Goal: Task Accomplishment & Management: Manage account settings

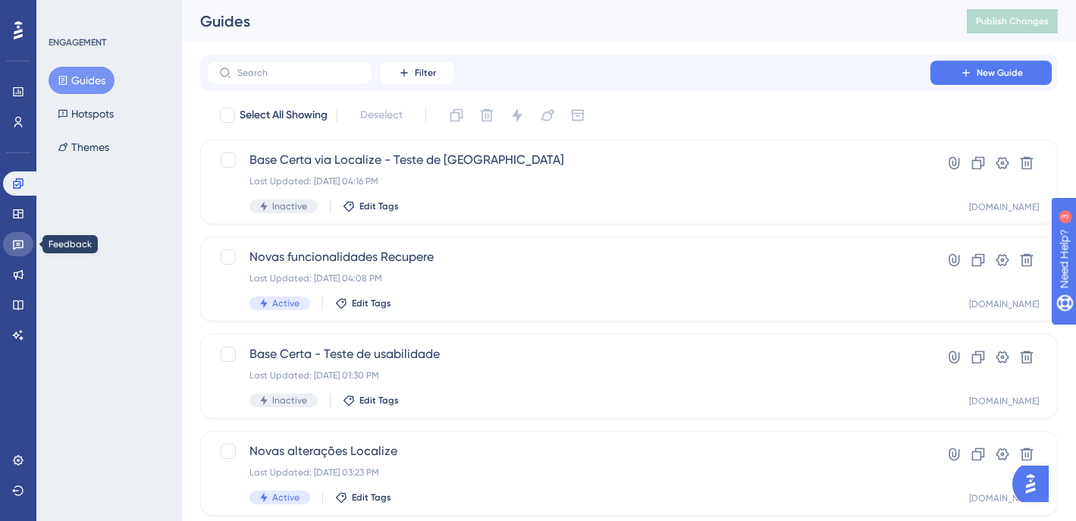
click at [20, 242] on icon at bounding box center [18, 244] width 12 height 12
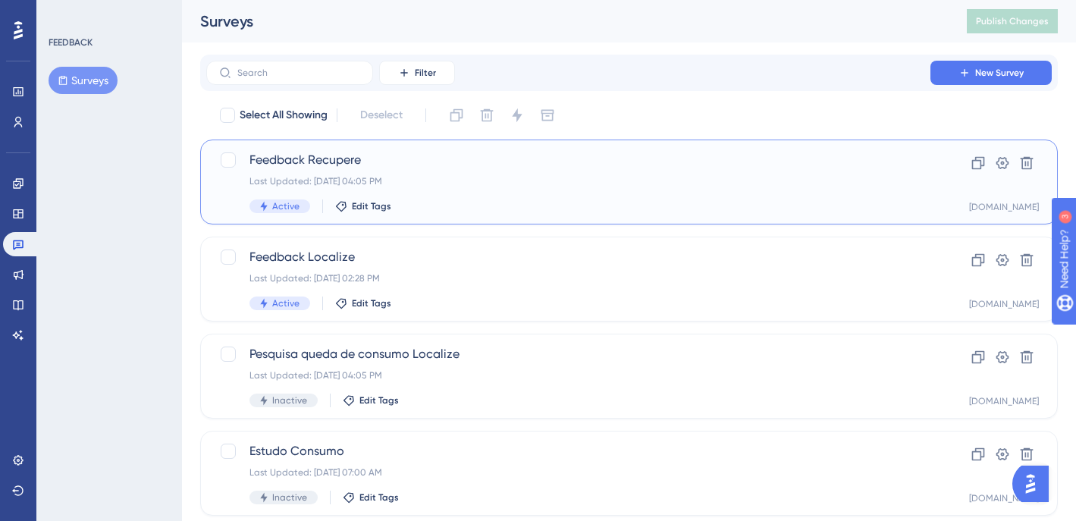
click at [551, 182] on div "Last Updated: [DATE] 04:05 PM" at bounding box center [568, 181] width 638 height 12
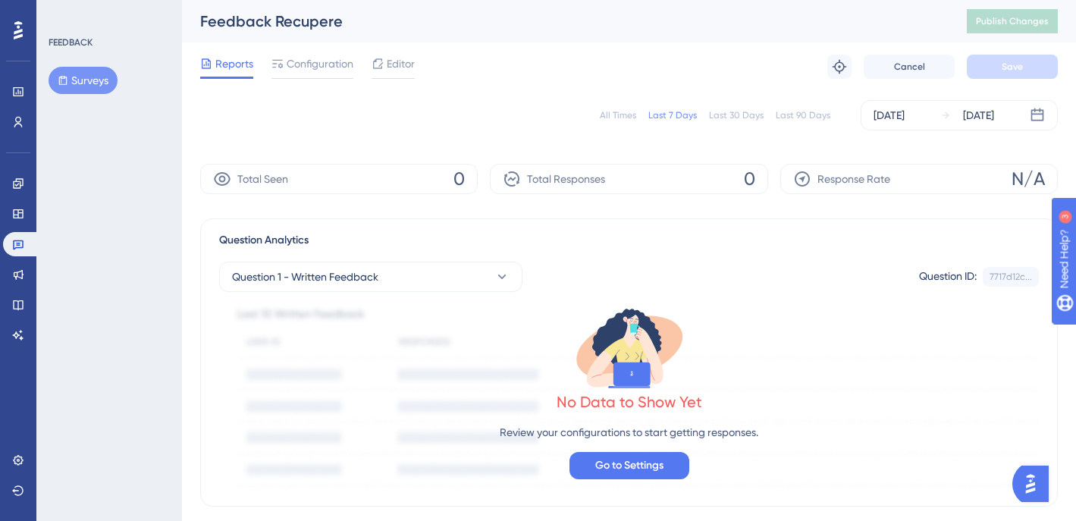
click at [634, 114] on div "All Times" at bounding box center [618, 115] width 36 height 12
click at [11, 246] on link at bounding box center [21, 244] width 36 height 24
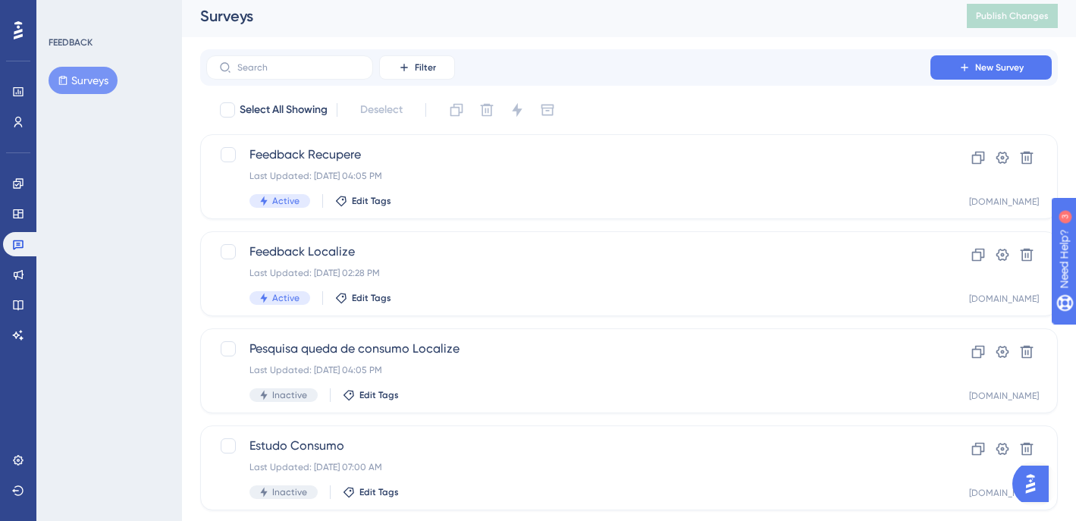
scroll to position [6, 0]
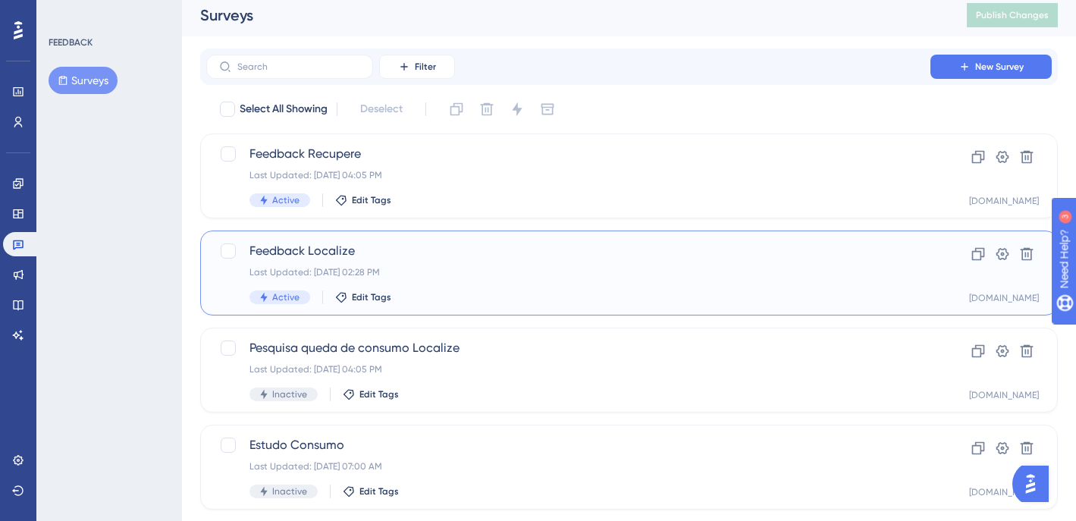
click at [713, 274] on div "Last Updated: [DATE] 02:28 PM" at bounding box center [568, 272] width 638 height 12
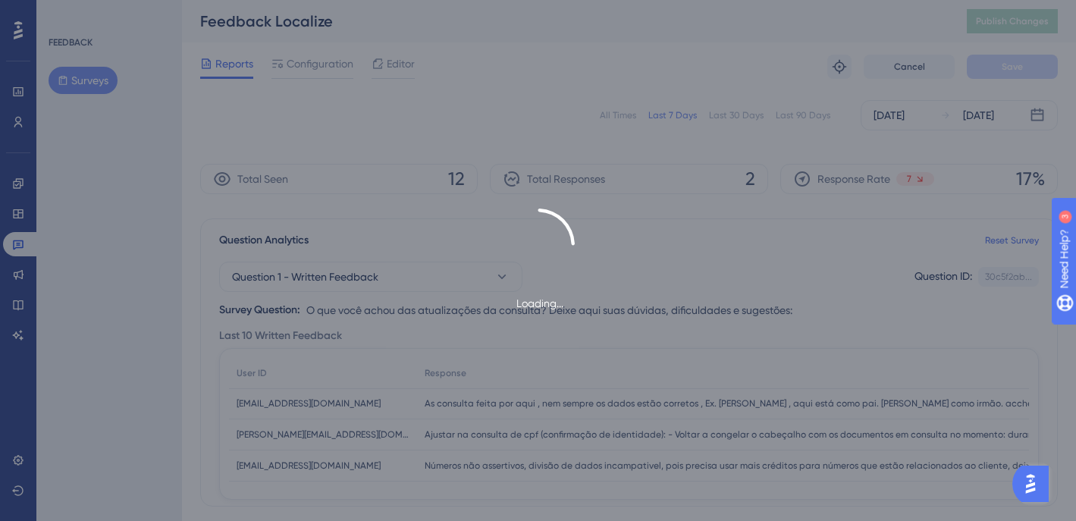
click at [610, 114] on div "Loading..." at bounding box center [538, 260] width 1076 height 521
click at [614, 115] on div "Loading..." at bounding box center [538, 260] width 1076 height 521
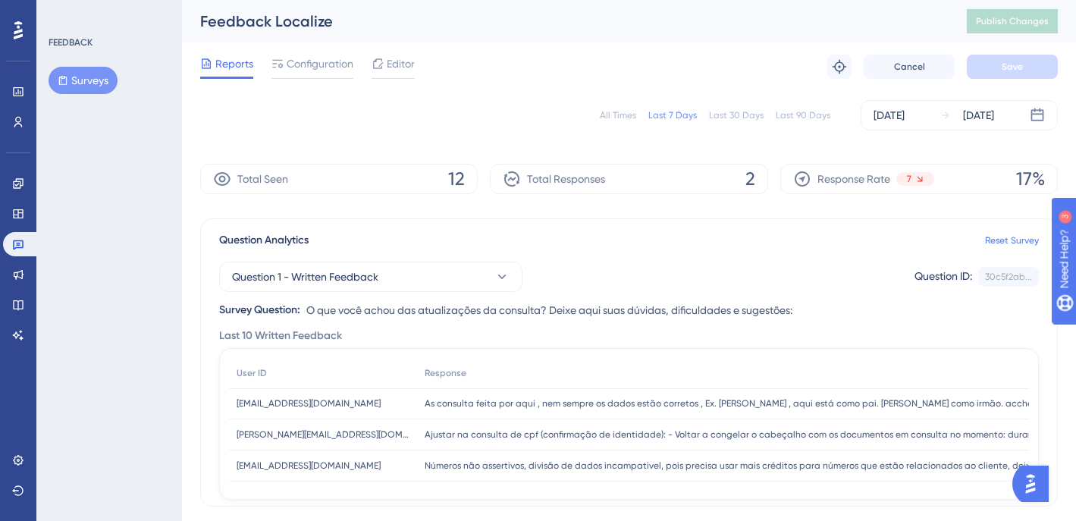
click at [610, 106] on div "All Times Last 7 Days Last 30 Days Last 90 Days [DATE] [DATE]" at bounding box center [628, 115] width 857 height 30
click at [614, 111] on div "All Times" at bounding box center [618, 115] width 36 height 12
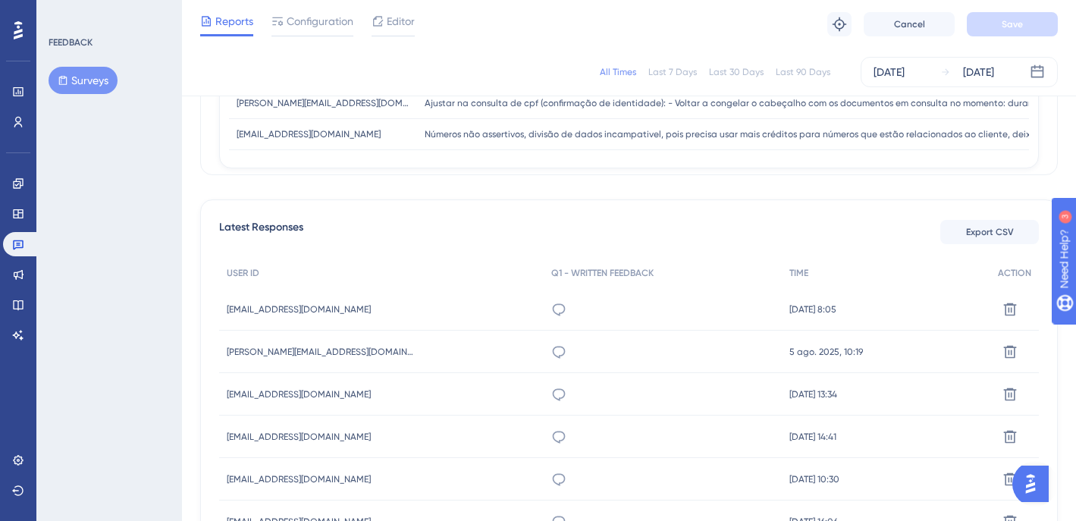
scroll to position [322, 0]
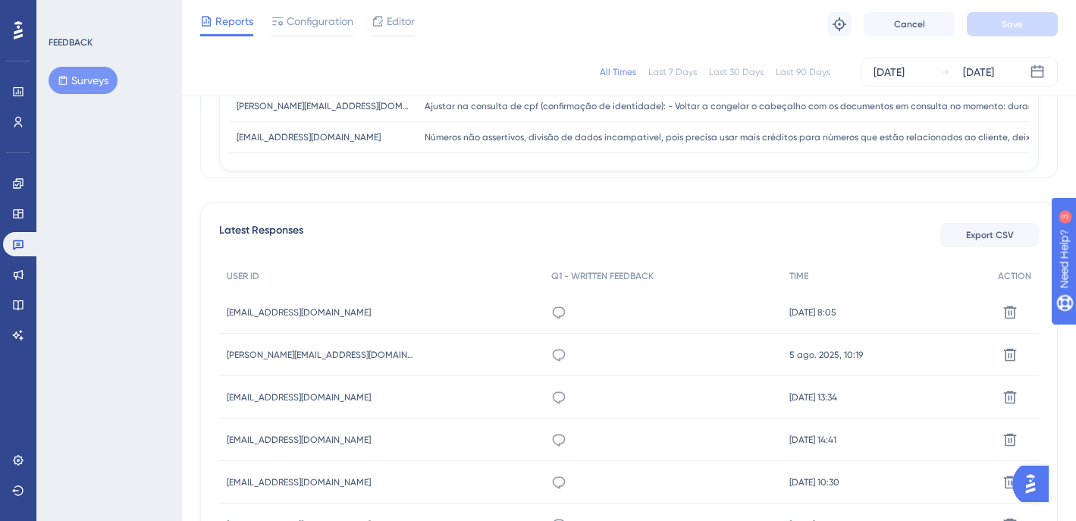
click at [569, 362] on div "Ajustar na consulta de cpf (confirmação de identidade): - Voltar a congelar o c…" at bounding box center [662, 355] width 237 height 42
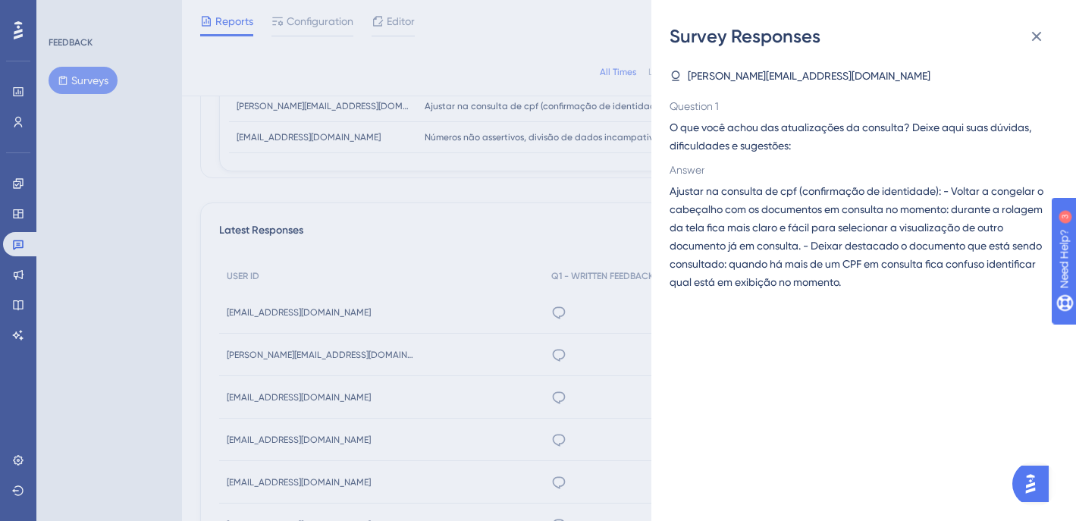
click at [623, 212] on div "Survey Responses [PERSON_NAME][EMAIL_ADDRESS][DOMAIN_NAME] Question 1 O que voc…" at bounding box center [538, 260] width 1076 height 521
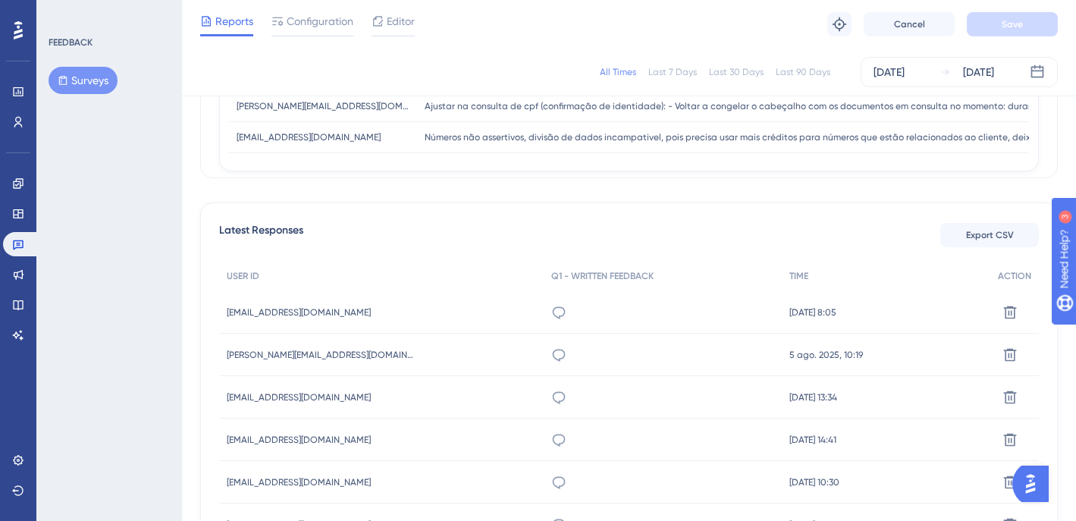
click at [507, 320] on div "[EMAIL_ADDRESS][DOMAIN_NAME] [DOMAIN_NAME][EMAIL_ADDRESS][DOMAIN_NAME]" at bounding box center [381, 312] width 324 height 42
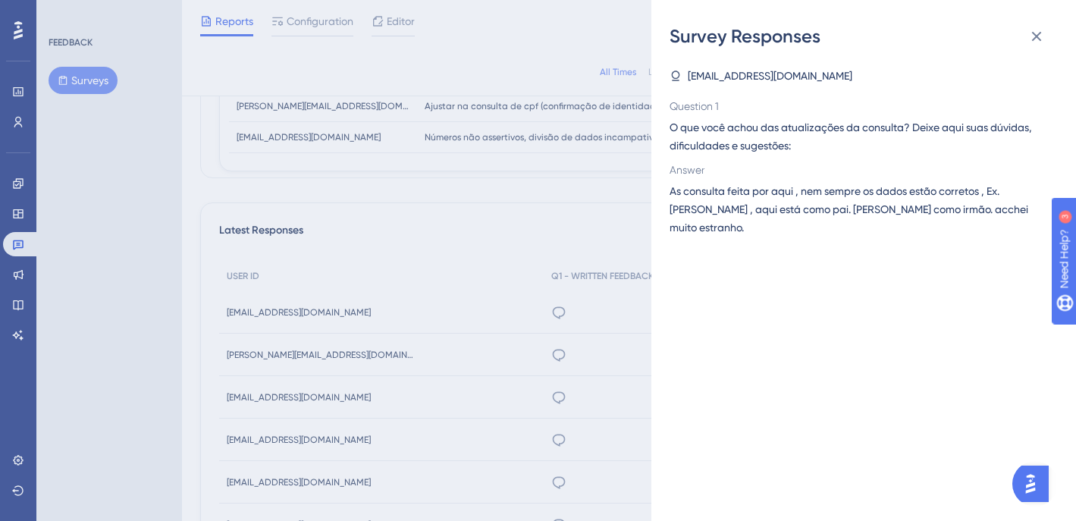
click at [556, 206] on div "Survey Responses [EMAIL_ADDRESS][DOMAIN_NAME] Question 1 O que você achou das a…" at bounding box center [538, 260] width 1076 height 521
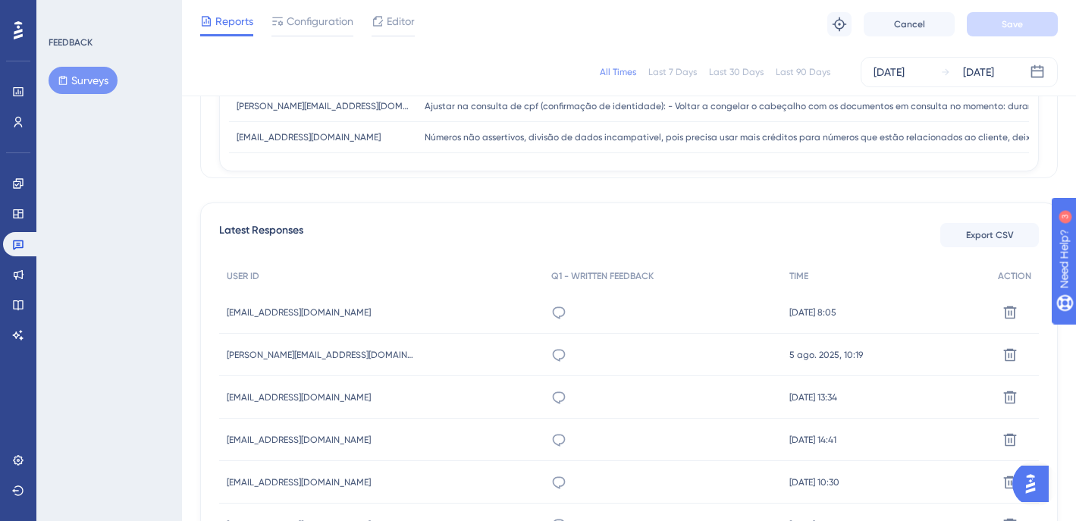
click at [593, 394] on div "Números não assertivos, divisão de dados incampativel, pois precisa usar mais c…" at bounding box center [662, 397] width 237 height 42
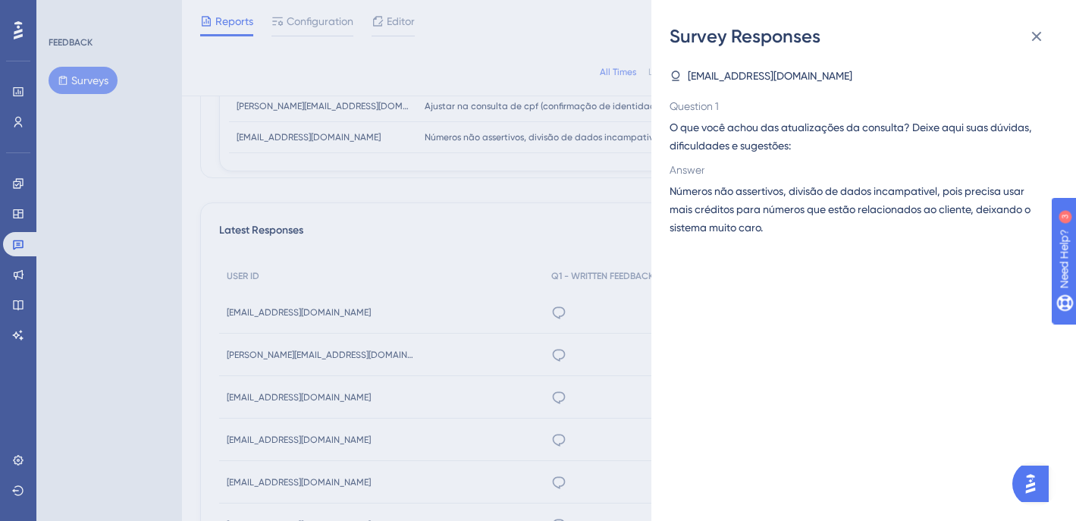
click at [544, 240] on div "Survey Responses [EMAIL_ADDRESS][DOMAIN_NAME] Question 1 O que você achou das a…" at bounding box center [538, 260] width 1076 height 521
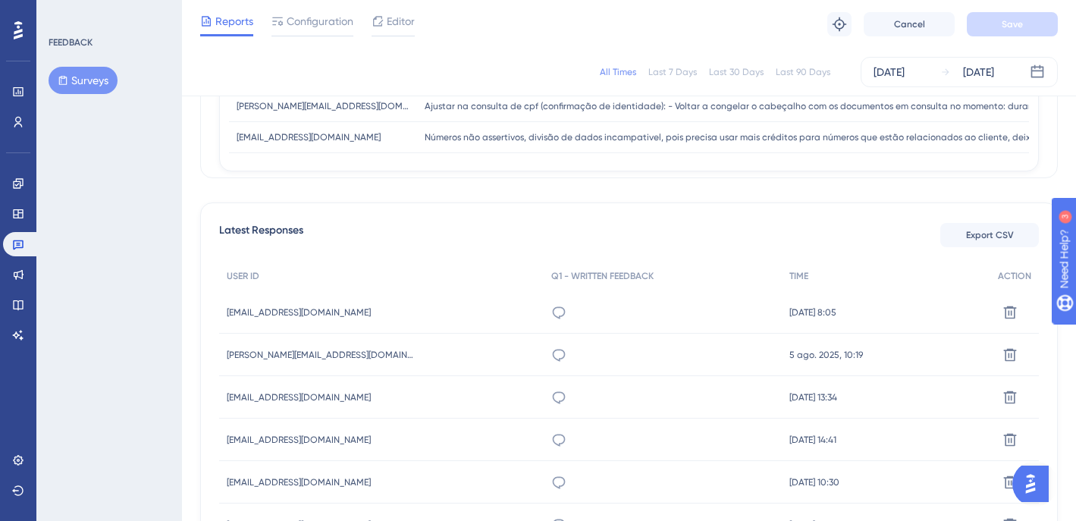
click at [484, 398] on div "[EMAIL_ADDRESS][DOMAIN_NAME] [EMAIL_ADDRESS][DOMAIN_NAME]" at bounding box center [381, 397] width 324 height 42
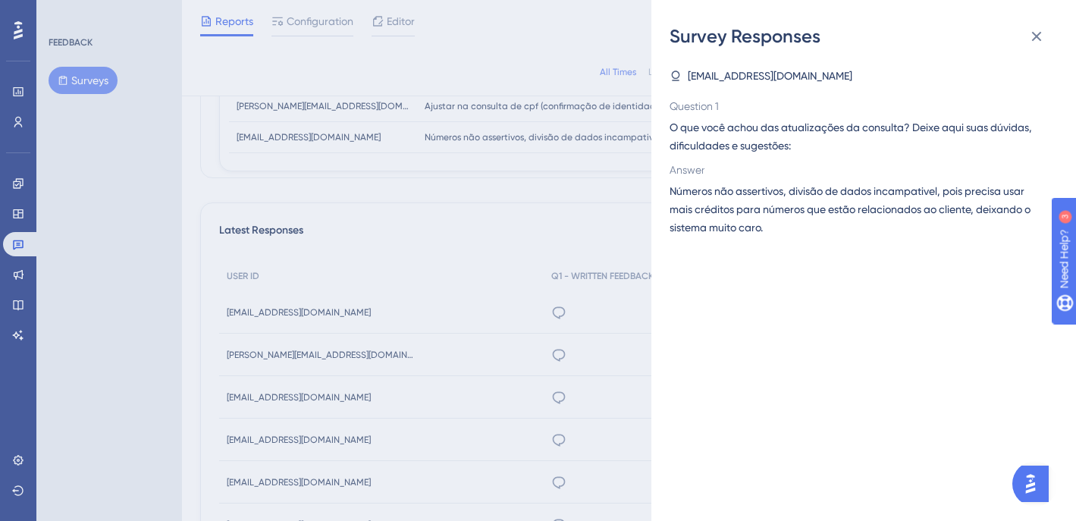
click at [490, 277] on div "Survey Responses [EMAIL_ADDRESS][DOMAIN_NAME] Question 1 O que você achou das a…" at bounding box center [538, 260] width 1076 height 521
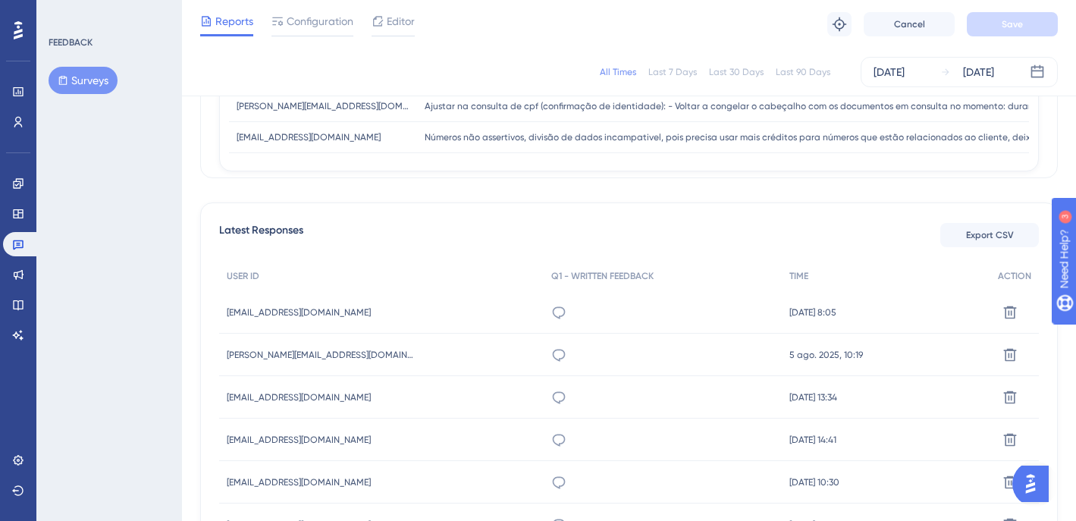
click at [817, 393] on span "[DATE] 13:34" at bounding box center [813, 397] width 48 height 12
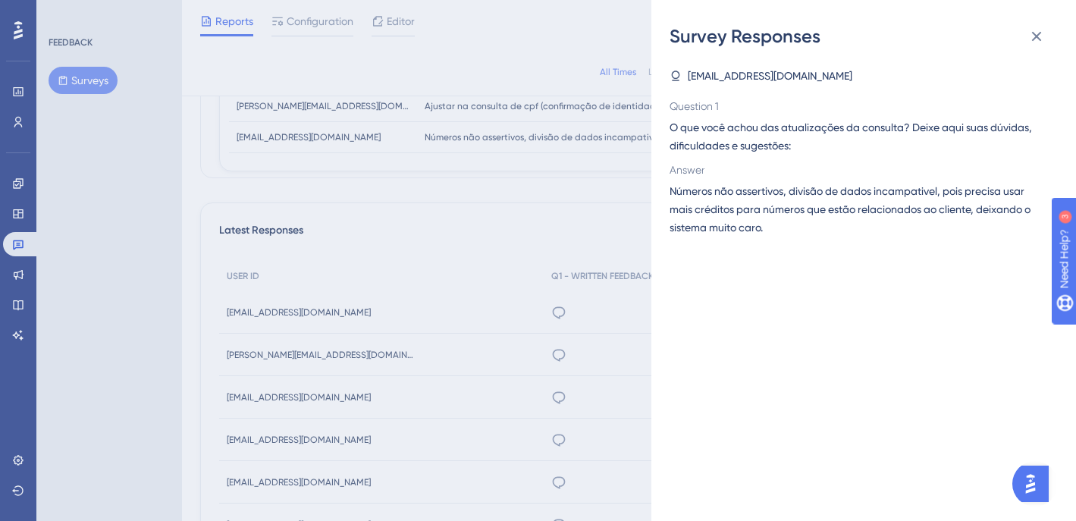
click at [558, 184] on div "Survey Responses [EMAIL_ADDRESS][DOMAIN_NAME] Question 1 O que você achou das a…" at bounding box center [538, 260] width 1076 height 521
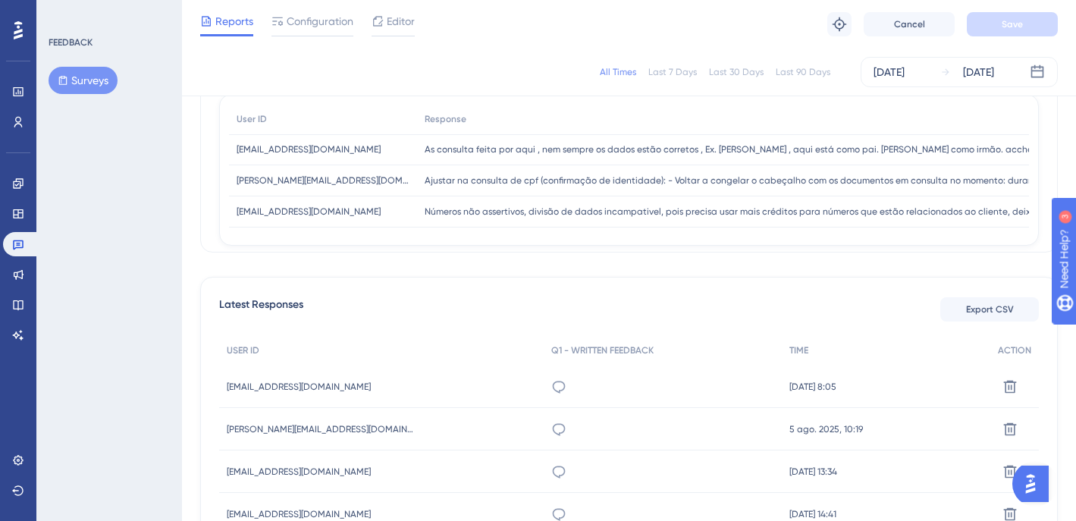
scroll to position [0, 0]
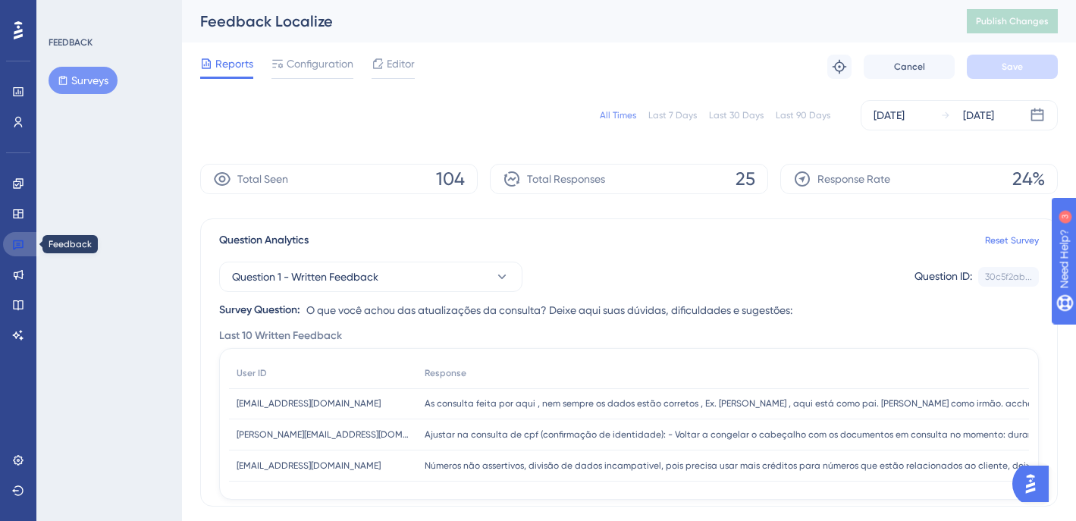
click at [16, 245] on icon at bounding box center [18, 244] width 12 height 12
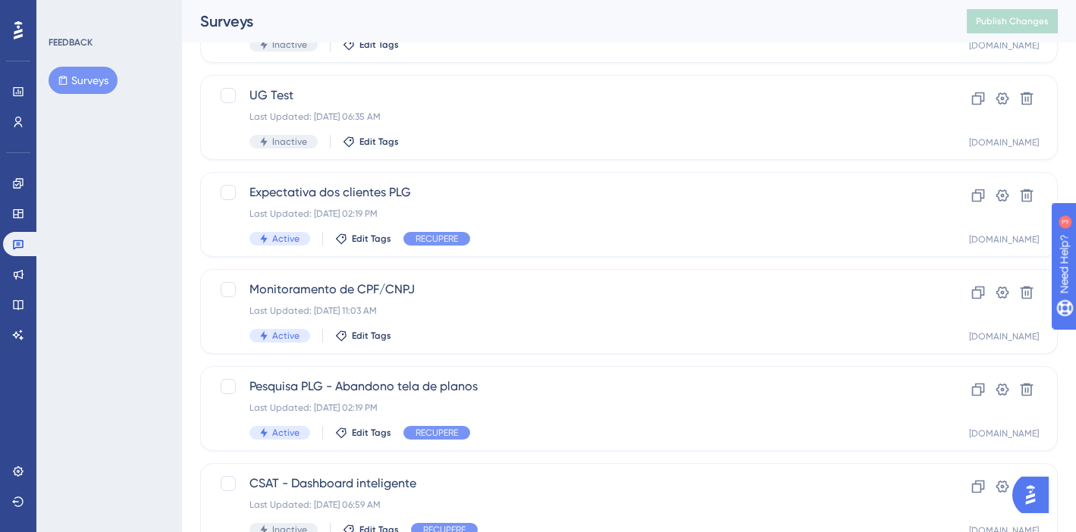
scroll to position [519, 0]
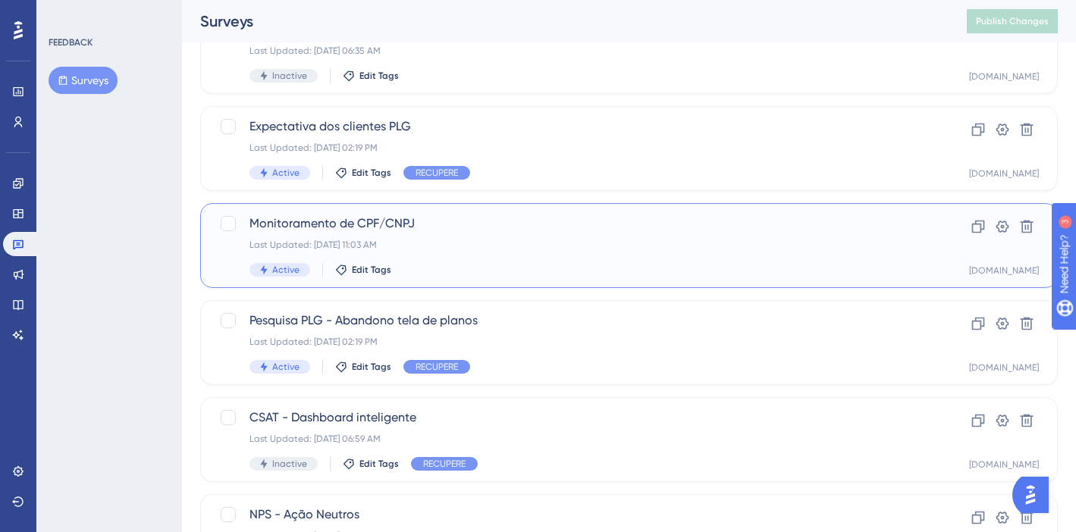
click at [702, 239] on div "Last Updated: [DATE] 11:03 AM" at bounding box center [568, 245] width 638 height 12
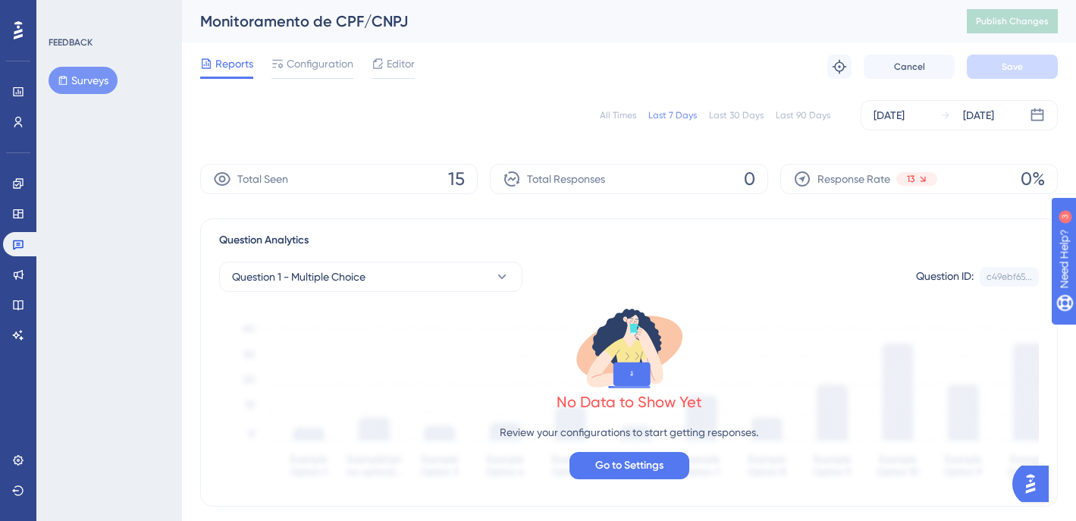
click at [627, 106] on div "All Times Last 7 Days Last 30 Days Last 90 Days [DATE] [DATE]" at bounding box center [628, 115] width 857 height 30
drag, startPoint x: 629, startPoint y: 114, endPoint x: 625, endPoint y: 128, distance: 14.2
click at [629, 114] on div "All Times" at bounding box center [618, 115] width 36 height 12
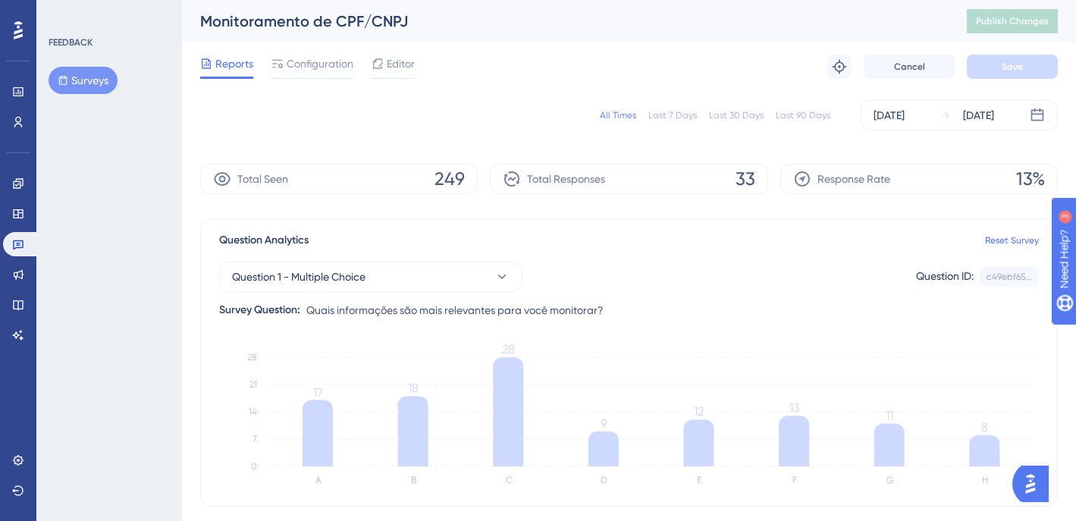
click at [213, 66] on div "Reports" at bounding box center [226, 64] width 53 height 18
click at [384, 69] on div "Editor" at bounding box center [392, 64] width 43 height 18
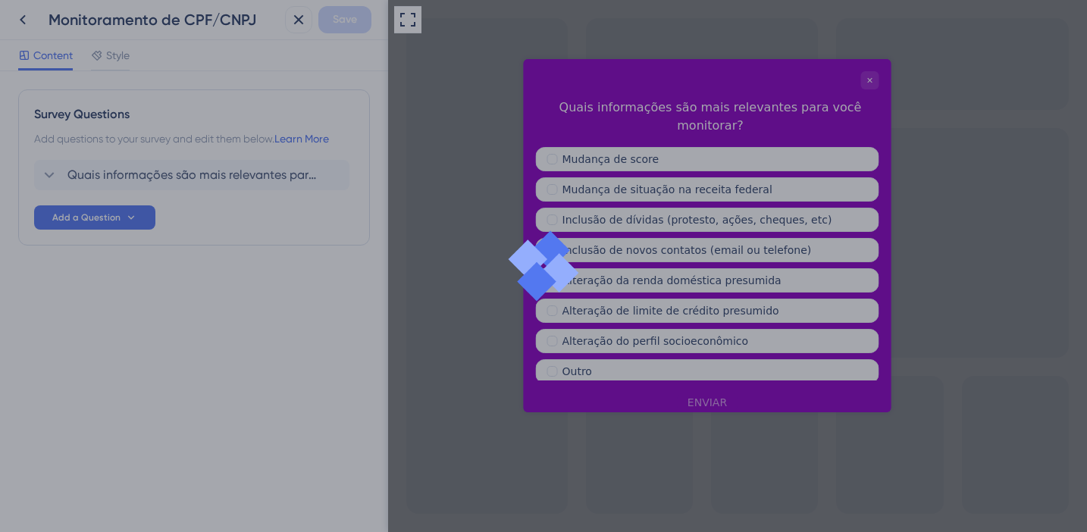
click at [18, 17] on div at bounding box center [543, 266] width 1087 height 532
click at [24, 21] on div at bounding box center [543, 266] width 1087 height 532
drag, startPoint x: 475, startPoint y: 89, endPoint x: 476, endPoint y: 102, distance: 13.0
click at [475, 91] on div at bounding box center [543, 266] width 1087 height 532
click at [298, 22] on div at bounding box center [543, 266] width 1087 height 532
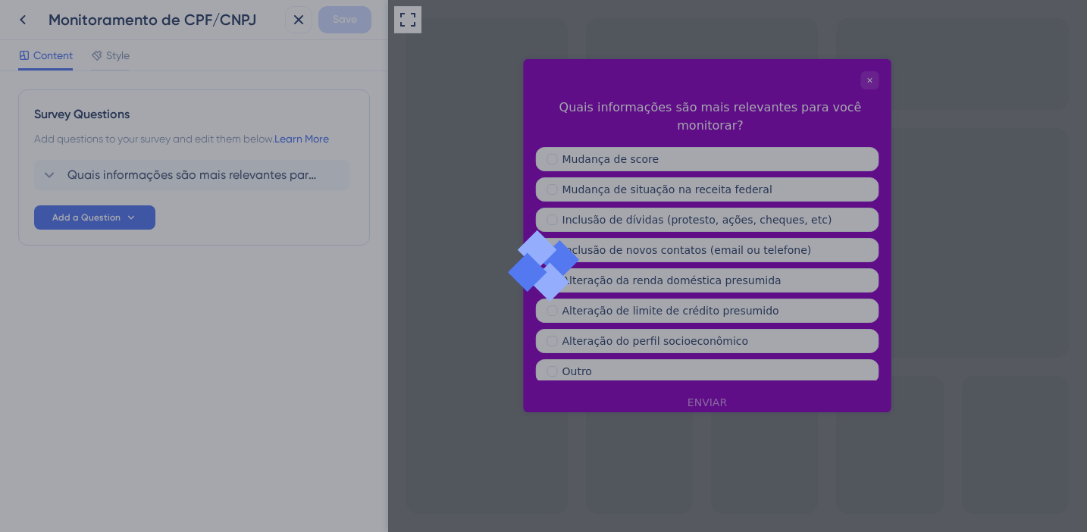
drag, startPoint x: 870, startPoint y: 78, endPoint x: 860, endPoint y: 77, distance: 9.9
click at [870, 77] on div at bounding box center [543, 266] width 1087 height 532
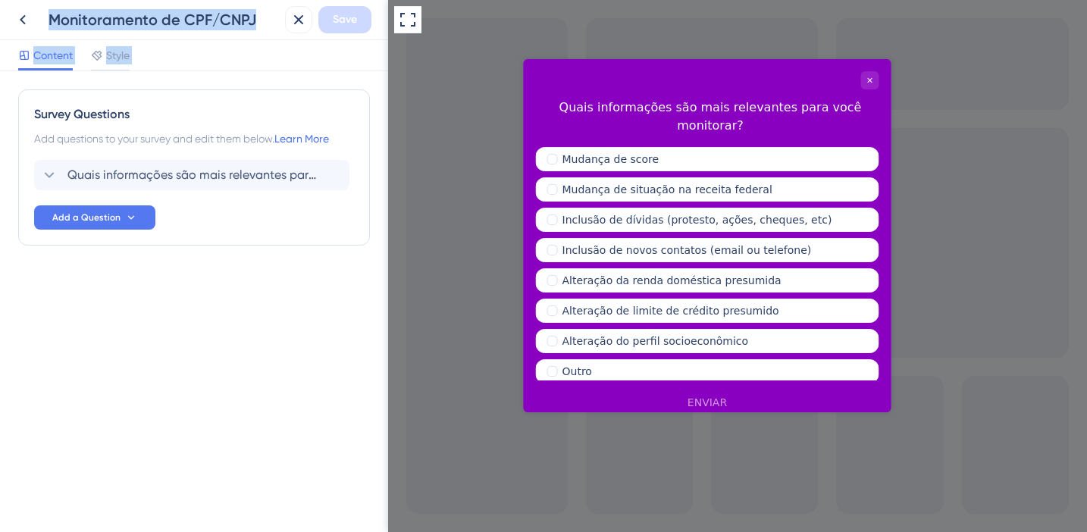
click at [17, 19] on icon at bounding box center [23, 20] width 18 height 18
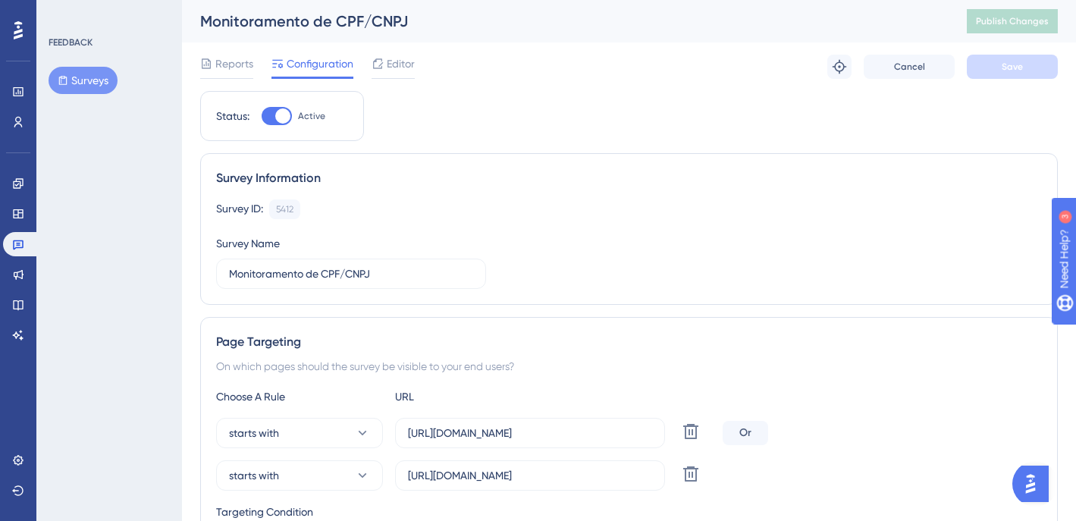
click at [271, 108] on div at bounding box center [277, 116] width 30 height 18
click at [262, 116] on input "Active" at bounding box center [261, 116] width 1 height 1
checkbox input "false"
click at [999, 68] on button "Save" at bounding box center [1012, 67] width 91 height 24
click at [980, 18] on button "Publish Changes" at bounding box center [1012, 21] width 91 height 24
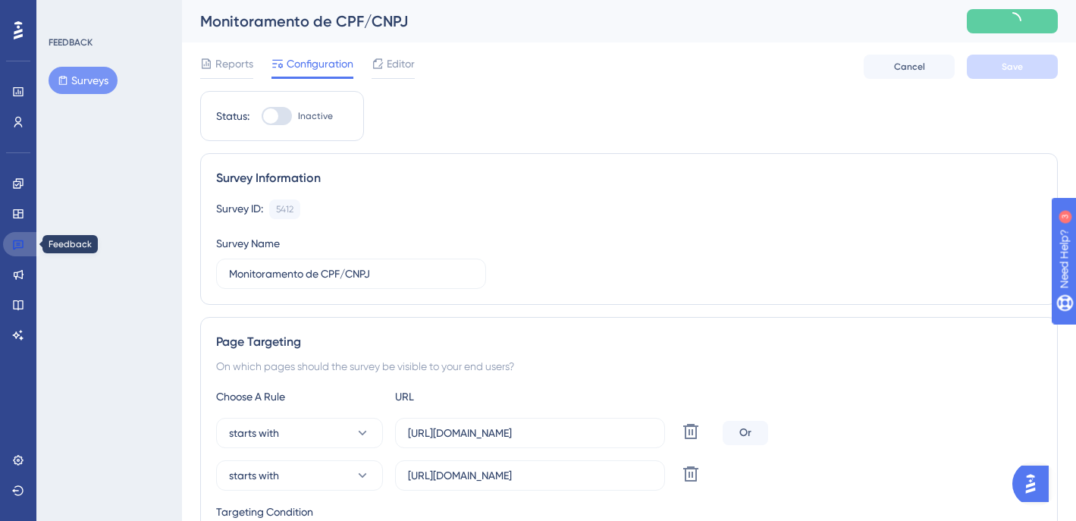
click at [13, 240] on icon at bounding box center [18, 244] width 12 height 12
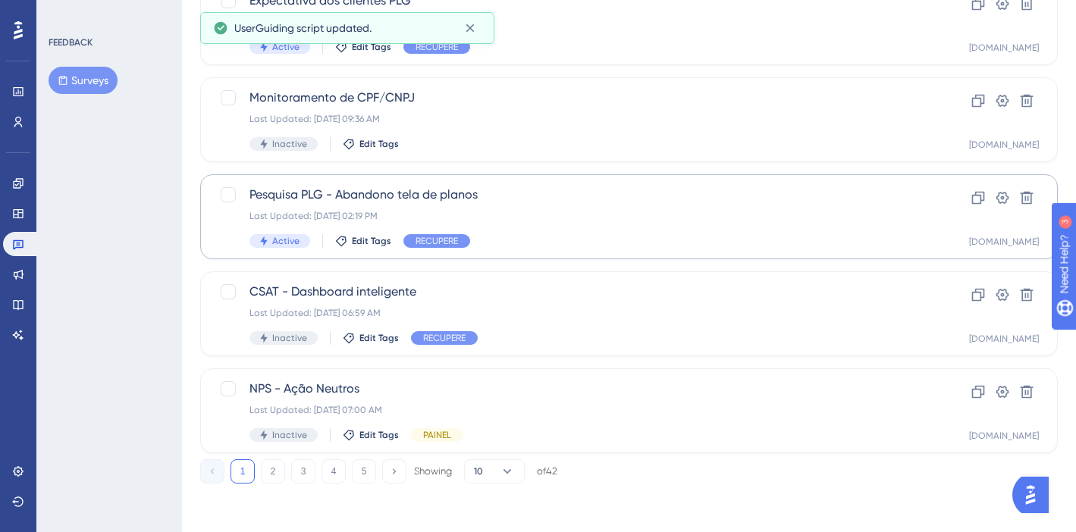
scroll to position [634, 0]
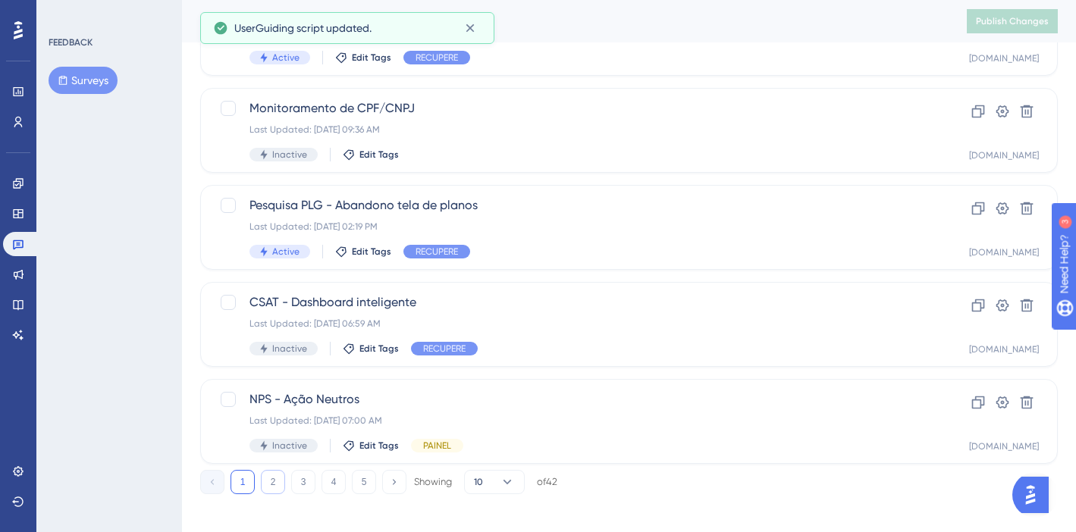
click at [268, 481] on button "2" at bounding box center [273, 482] width 24 height 24
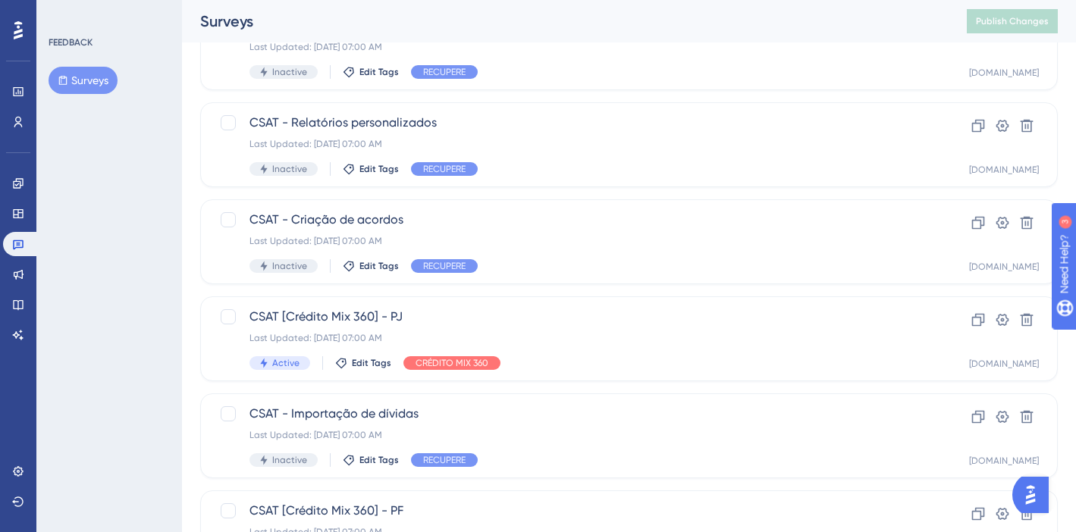
scroll to position [146, 0]
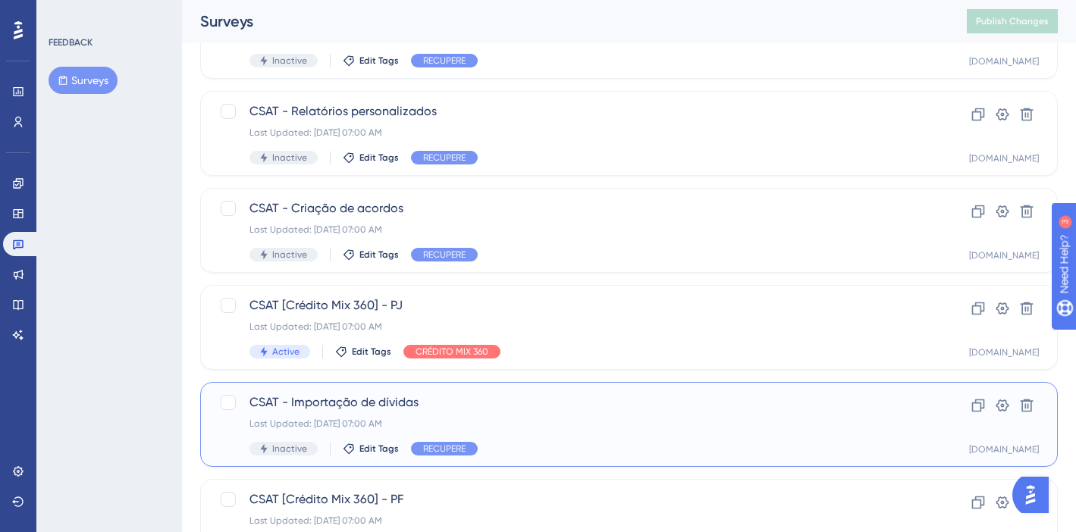
click at [763, 395] on span "CSAT - Importação de dívidas" at bounding box center [568, 402] width 638 height 18
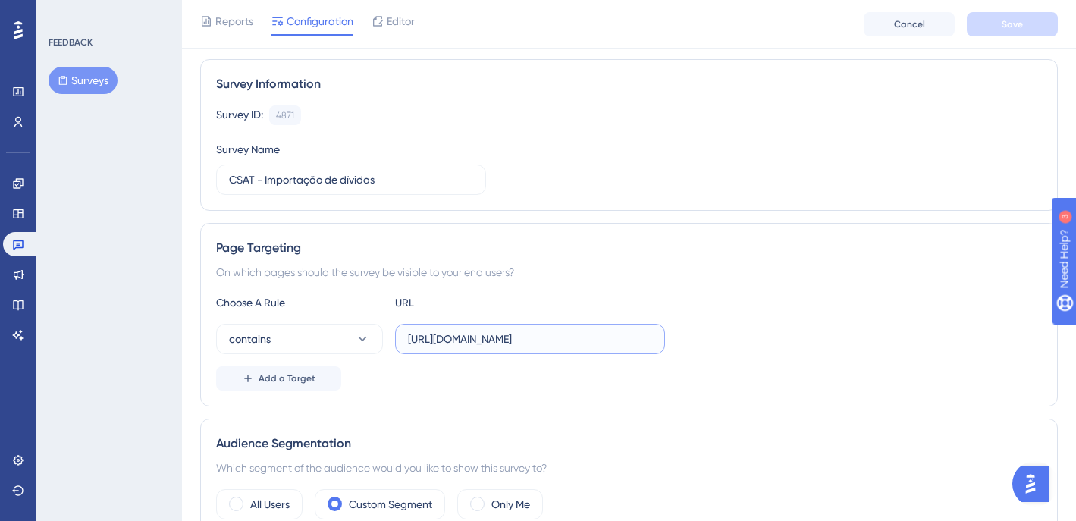
scroll to position [0, 50]
drag, startPoint x: 578, startPoint y: 327, endPoint x: 858, endPoint y: 371, distance: 283.2
click at [858, 371] on div "Choose A Rule URL contains [URL][DOMAIN_NAME] Add a Target" at bounding box center [629, 341] width 826 height 97
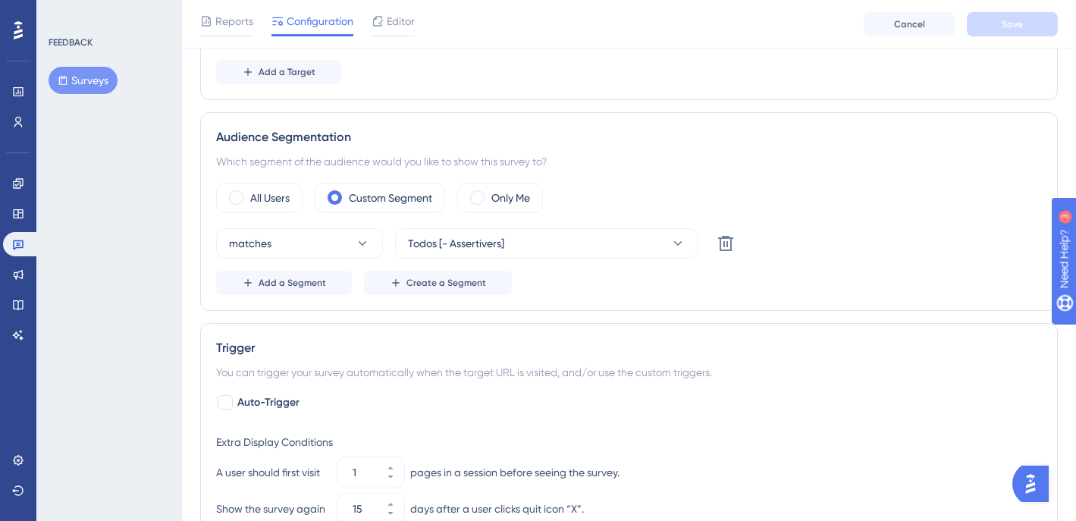
scroll to position [136, 0]
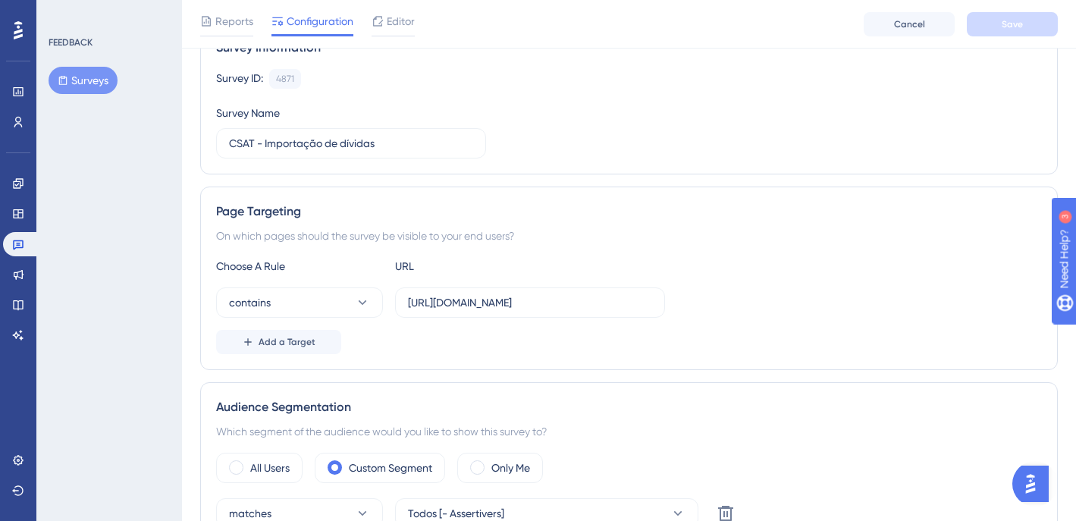
click at [722, 194] on div "Page Targeting On which pages should the survey be visible to your end users? C…" at bounding box center [628, 278] width 857 height 183
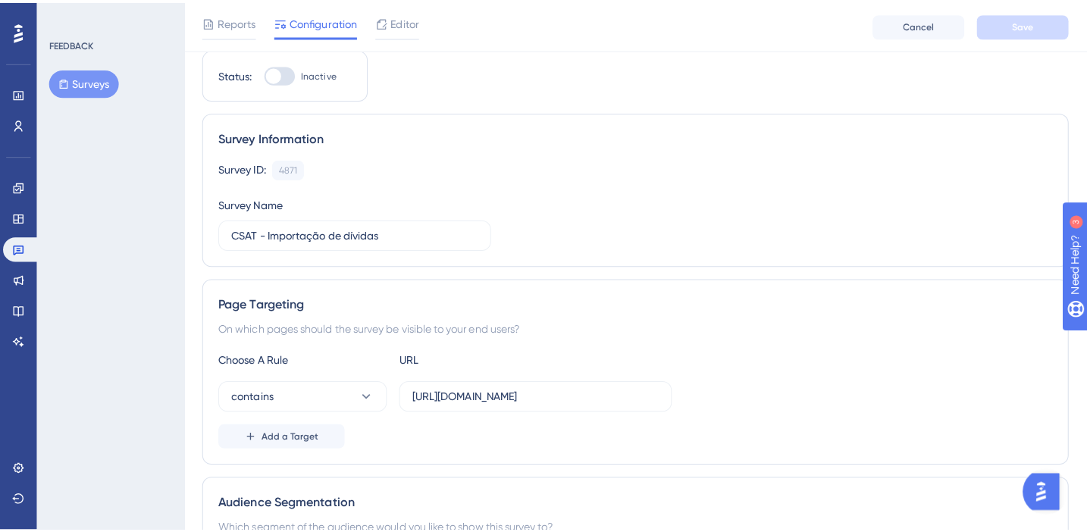
scroll to position [0, 0]
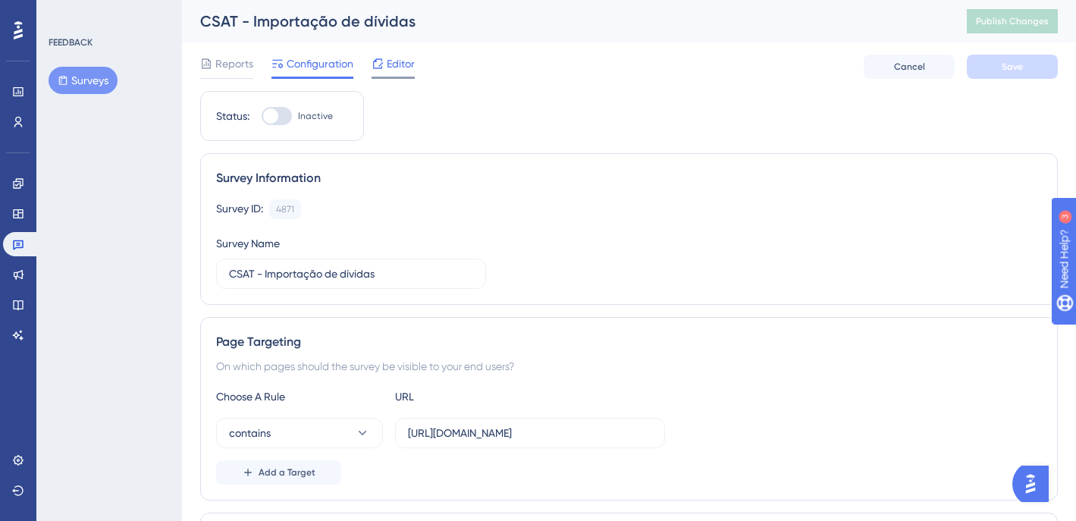
click at [390, 65] on span "Editor" at bounding box center [401, 64] width 28 height 18
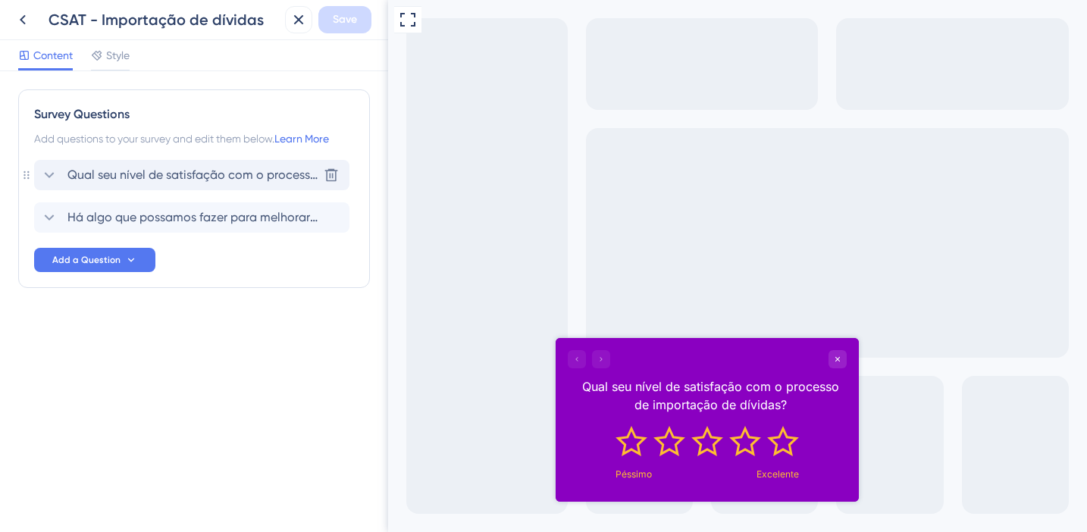
click at [165, 184] on div "Qual seu nível de satisfação com o processo de importação de dívidas? [GEOGRAPH…" at bounding box center [191, 175] width 315 height 30
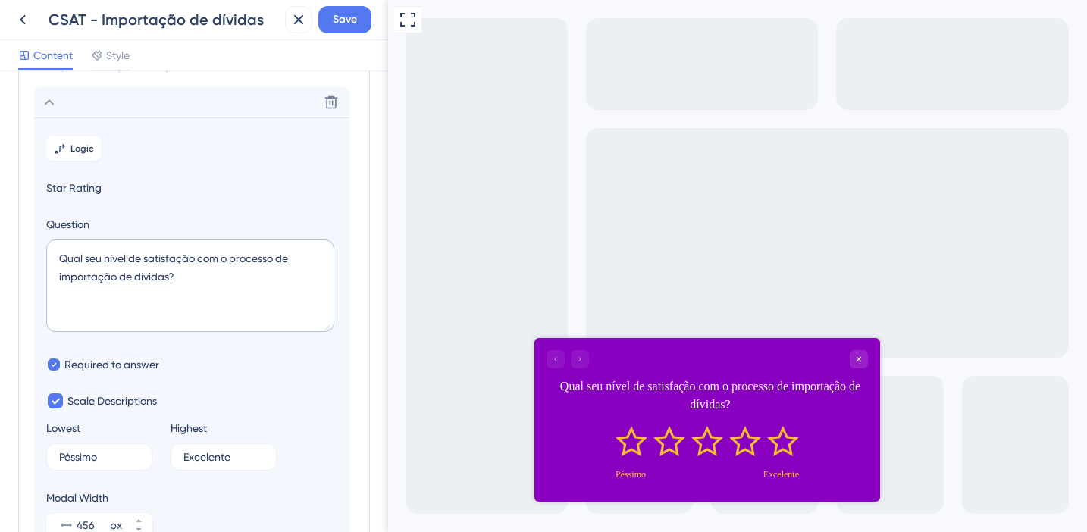
scroll to position [89, 0]
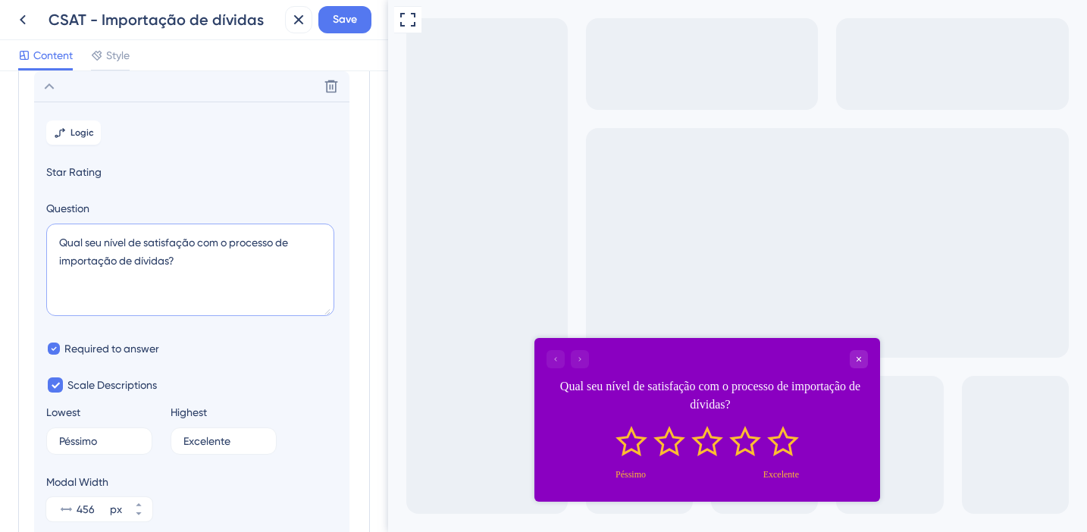
click at [223, 267] on textarea "Qual seu nível de satisfação com o processo de importação de dívidas?" at bounding box center [190, 270] width 288 height 92
click at [61, 241] on textarea "Qual seu nível de satisfação com o processo de importação de dívidas?" at bounding box center [190, 270] width 288 height 92
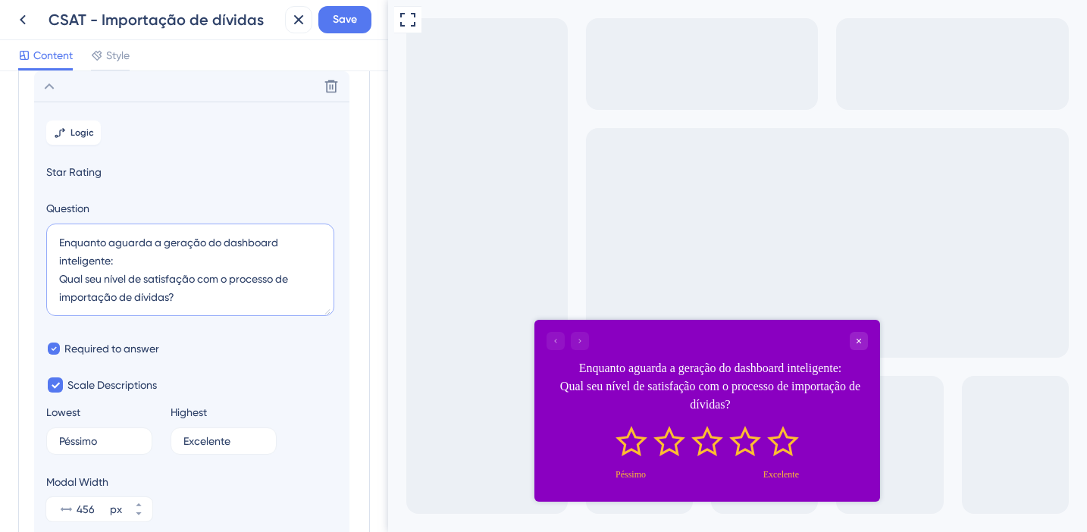
drag, startPoint x: 59, startPoint y: 278, endPoint x: 202, endPoint y: 292, distance: 143.9
click at [202, 292] on textarea "Enquanto aguarda a geração do dashboard inteligente: Qual seu nível de satisfaç…" at bounding box center [190, 270] width 288 height 92
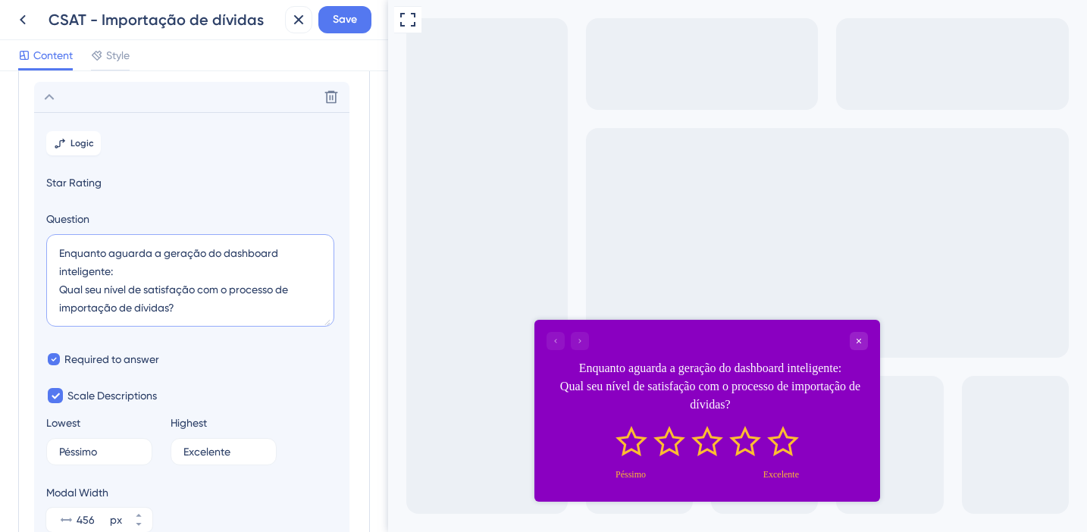
scroll to position [0, 0]
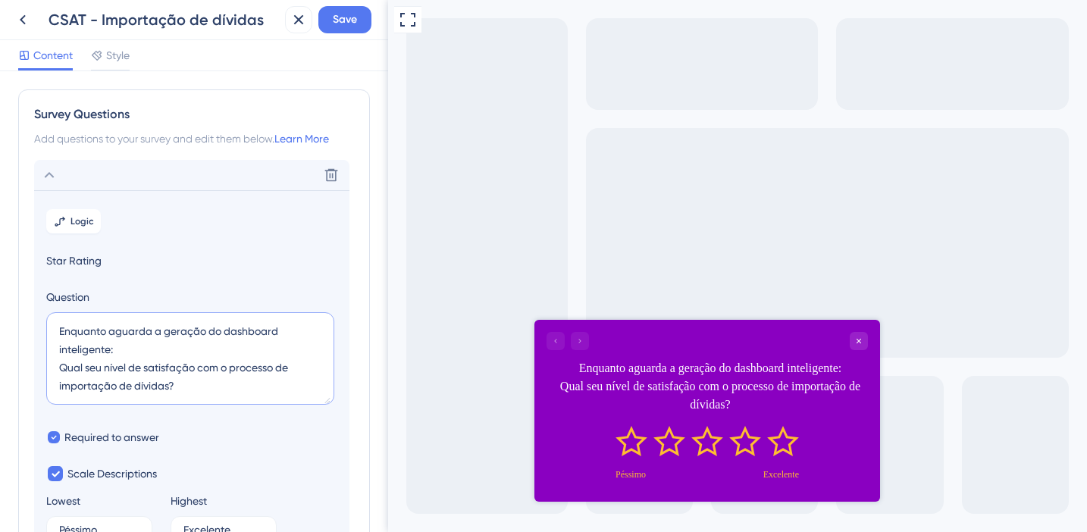
click at [170, 396] on textarea "Enquanto aguarda a geração do dashboard inteligente: Qual seu nível de satisfaç…" at bounding box center [190, 358] width 288 height 92
drag, startPoint x: 61, startPoint y: 365, endPoint x: 240, endPoint y: 396, distance: 182.2
click at [240, 396] on textarea "Enquanto aguarda a geração do dashboard inteligente: Qual seu nível de satisfaç…" at bounding box center [190, 358] width 288 height 92
click at [67, 369] on textarea "Enquanto aguarda a geração do dashboard inteligente: Qual seu nível de satisfaç…" at bounding box center [190, 358] width 288 height 92
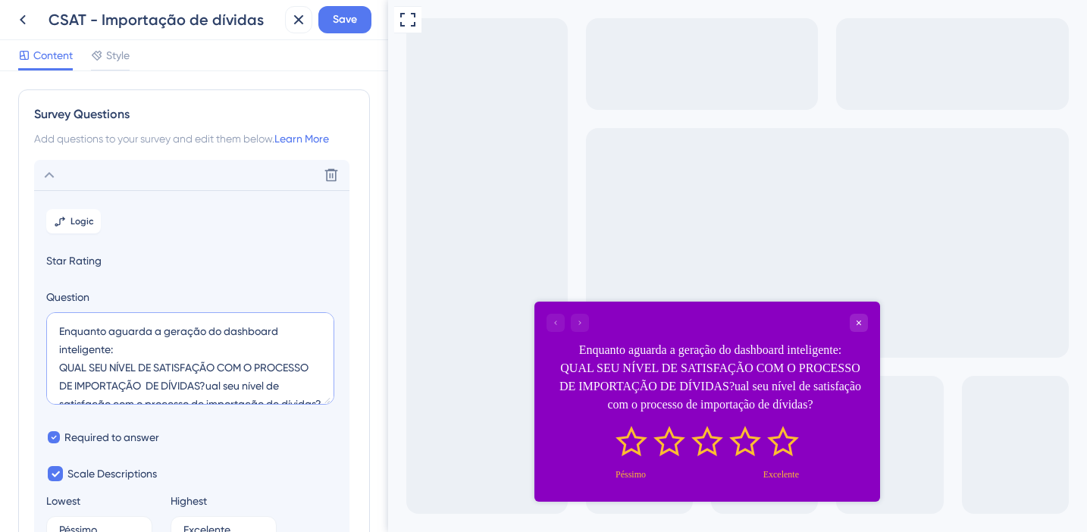
scroll to position [36, 0]
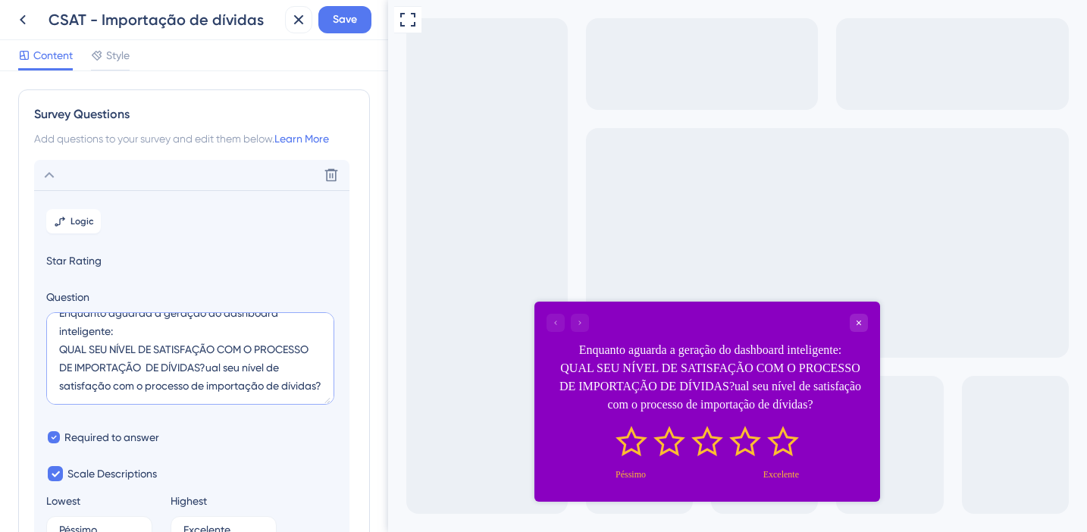
drag, startPoint x: 266, startPoint y: 386, endPoint x: 334, endPoint y: 430, distance: 80.5
click at [333, 429] on section "Logic Star Rating Question Enquanto aguarda a geração do dashboard inteligente:…" at bounding box center [191, 409] width 315 height 438
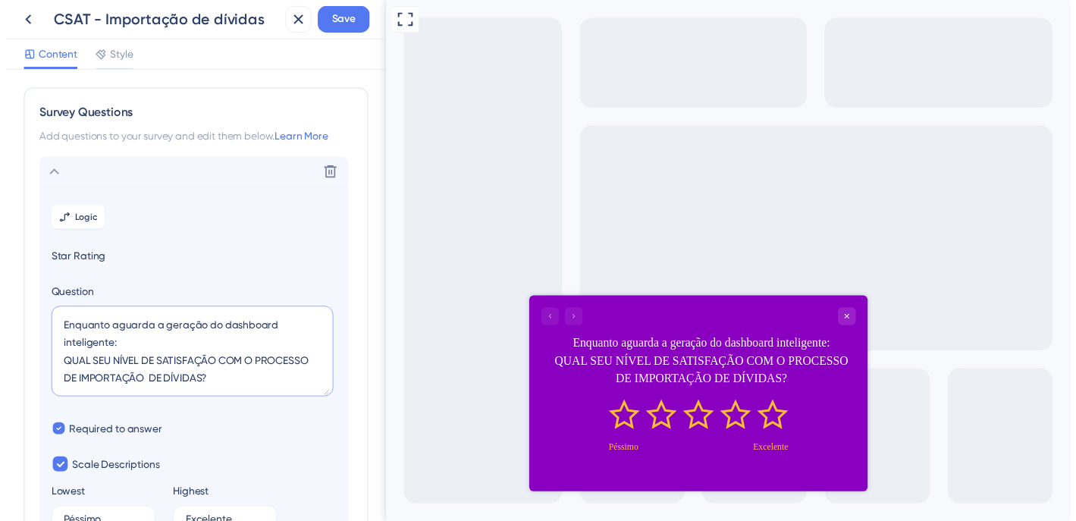
scroll to position [0, 0]
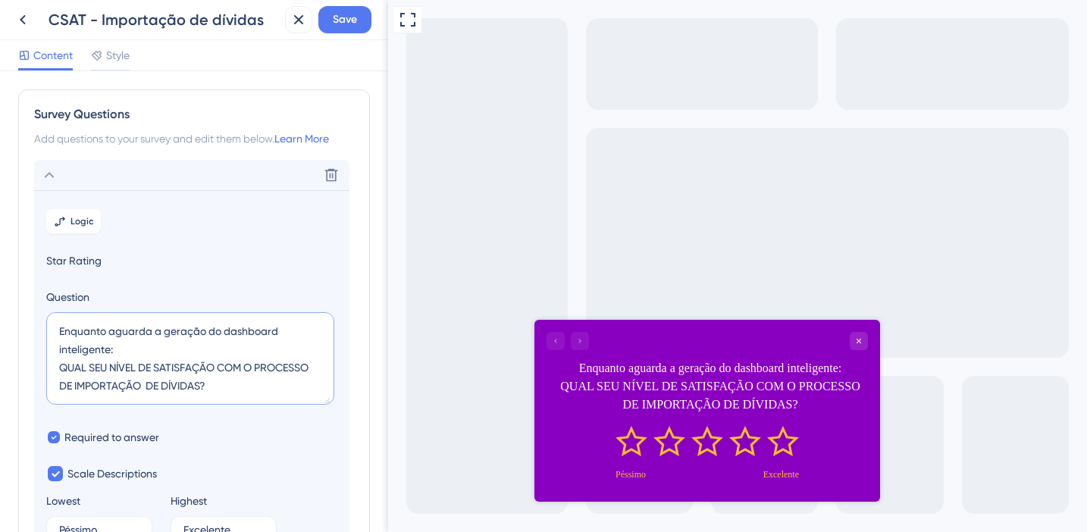
click at [235, 387] on textarea "Enquanto aguarda a geração do dashboard inteligente: QUAL SEU NÍVEL DE SATISFAÇ…" at bounding box center [190, 358] width 288 height 92
click at [144, 387] on textarea "Enquanto aguarda a geração do dashboard inteligente: QUAL SEU NÍVEL DE SATISFAÇ…" at bounding box center [190, 358] width 288 height 92
type textarea "Enquanto aguarda a geração do dashboard inteligente: QUAL SEU NÍVEL DE SATISFAÇ…"
click at [356, 16] on span "Save" at bounding box center [345, 20] width 24 height 18
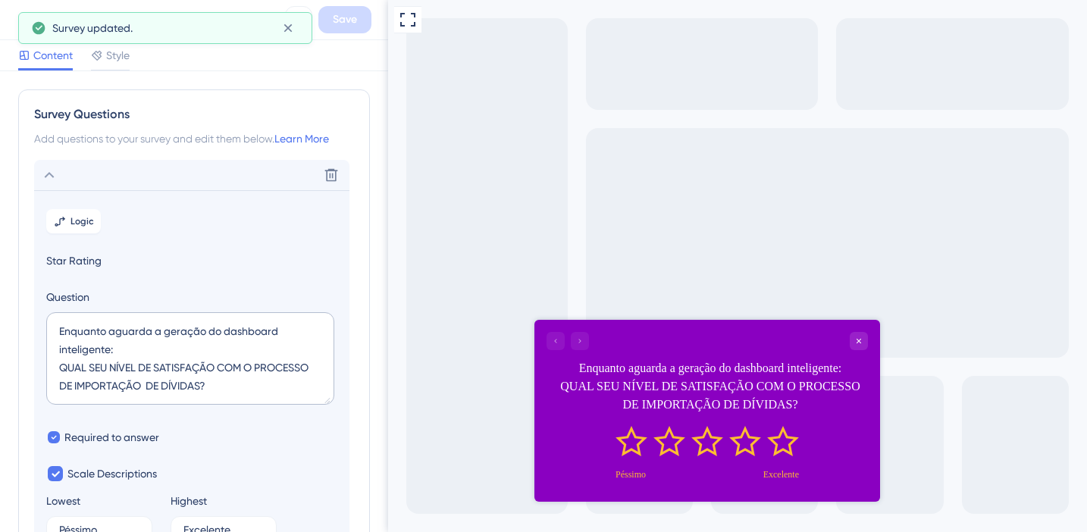
click at [20, 13] on div "Survey updated." at bounding box center [165, 28] width 294 height 32
click at [17, 14] on icon at bounding box center [23, 20] width 18 height 18
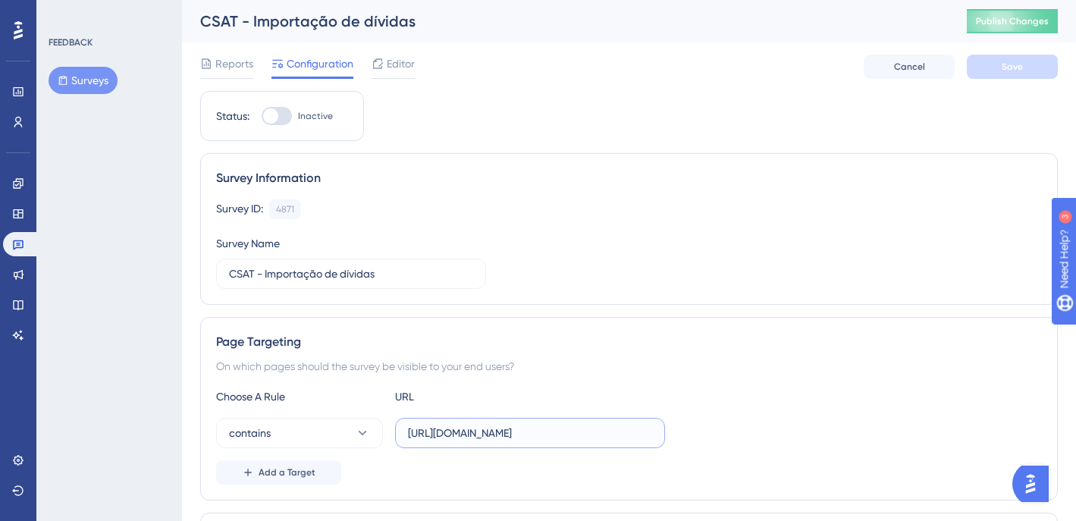
scroll to position [0, 50]
drag, startPoint x: 622, startPoint y: 432, endPoint x: 772, endPoint y: 454, distance: 151.0
click at [772, 454] on div "Choose A Rule URL contains [URL][DOMAIN_NAME] Add a Target" at bounding box center [629, 435] width 826 height 97
click at [775, 430] on div "contains [URL][DOMAIN_NAME]" at bounding box center [629, 433] width 826 height 30
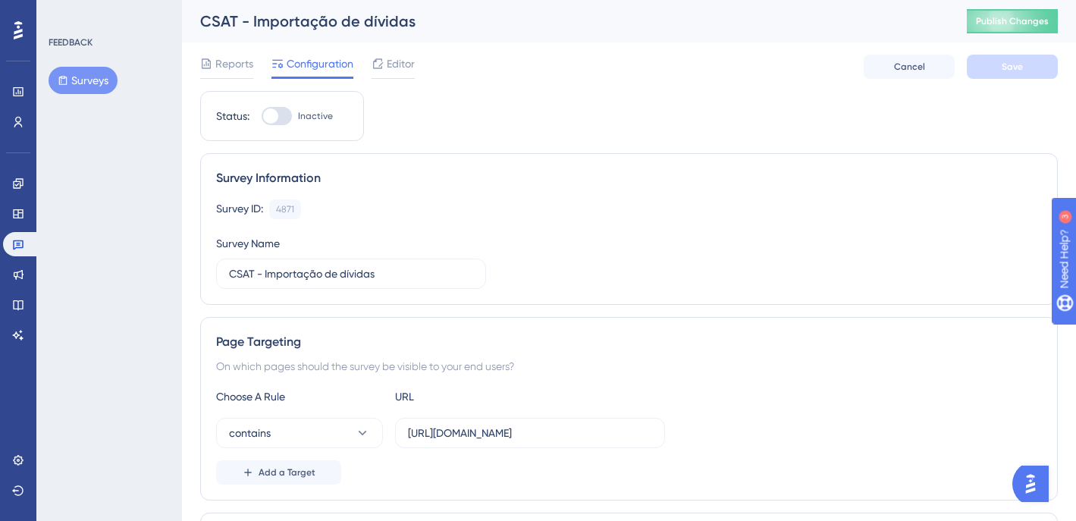
click at [281, 122] on div at bounding box center [277, 116] width 30 height 18
click at [262, 117] on input "Inactive" at bounding box center [261, 116] width 1 height 1
checkbox input "true"
click at [1010, 59] on button "Save" at bounding box center [1012, 67] width 91 height 24
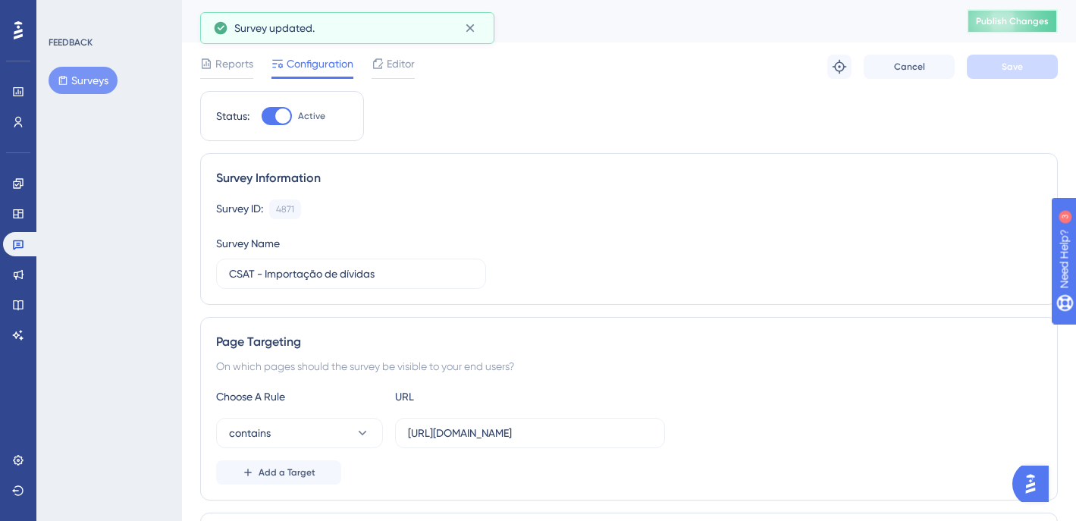
click at [1031, 22] on span "Publish Changes" at bounding box center [1012, 21] width 73 height 12
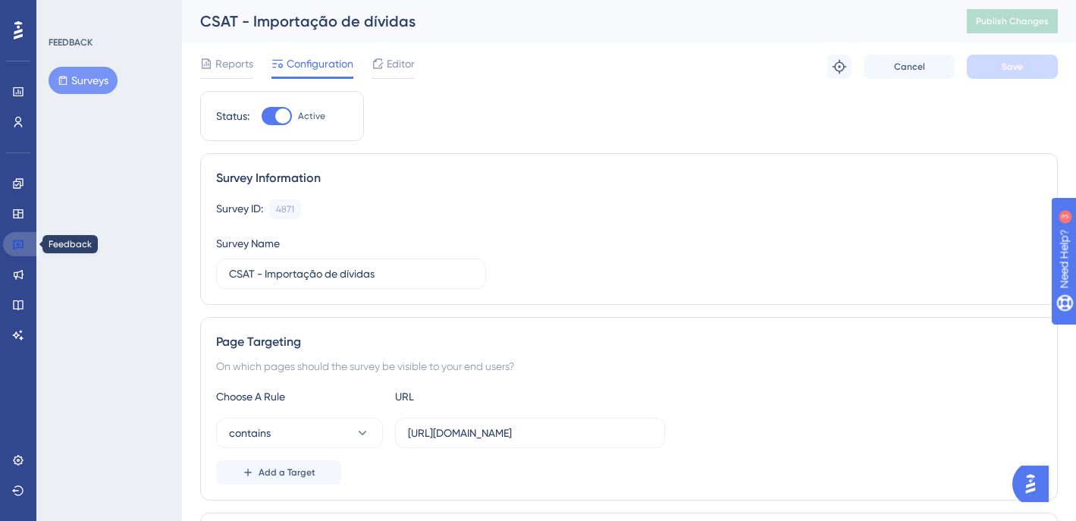
click at [19, 252] on link at bounding box center [21, 244] width 36 height 24
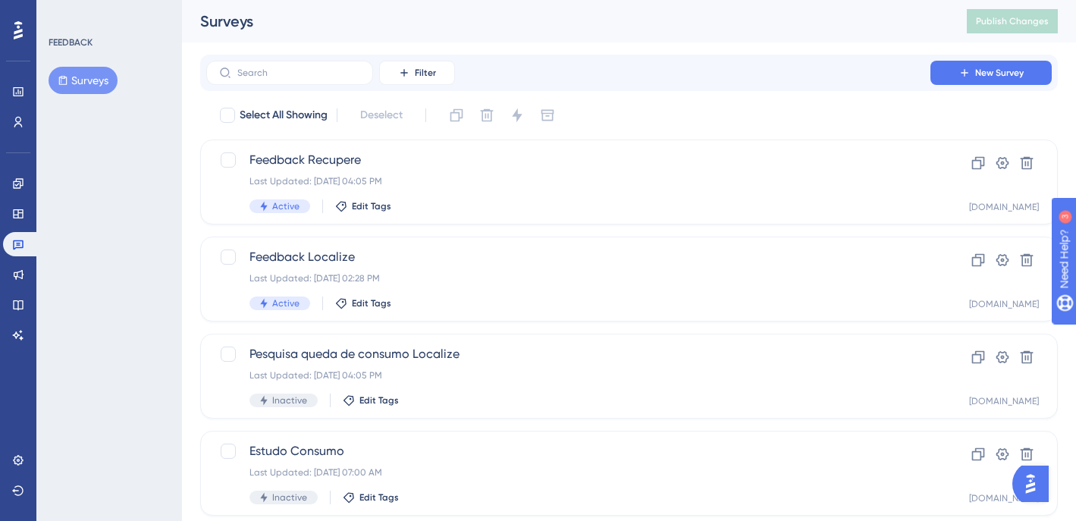
click at [33, 176] on div "Performance Users Engagement Widgets Feedback Product Updates Knowledge Base AI…" at bounding box center [18, 260] width 36 height 521
click at [25, 183] on link at bounding box center [18, 183] width 30 height 24
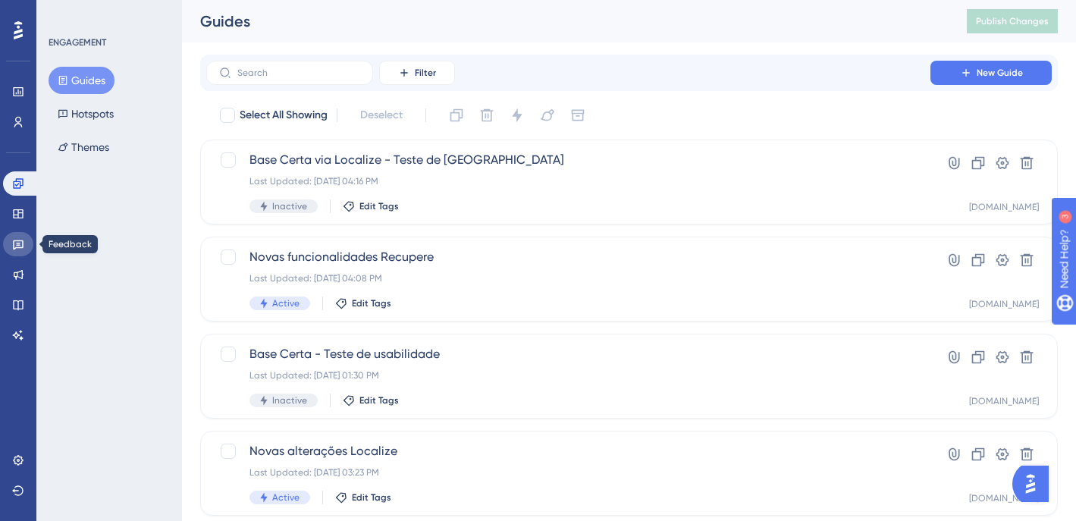
click at [24, 246] on icon at bounding box center [18, 244] width 12 height 12
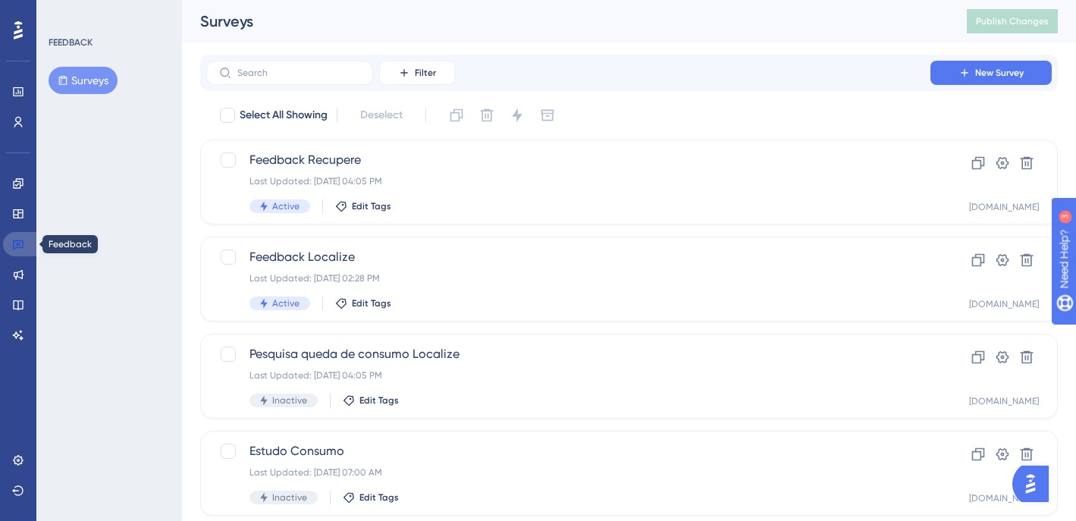
click at [24, 246] on icon at bounding box center [18, 244] width 12 height 12
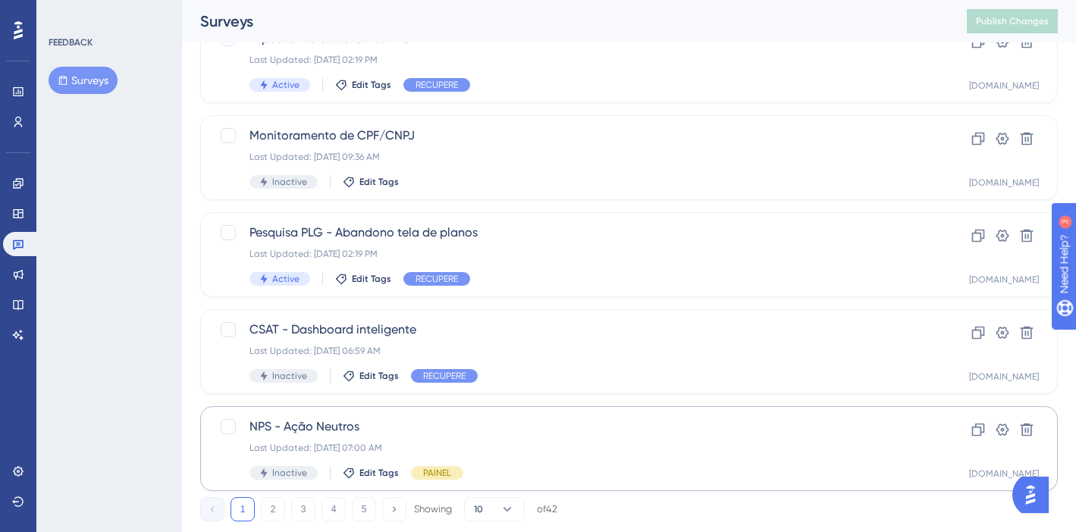
scroll to position [620, 0]
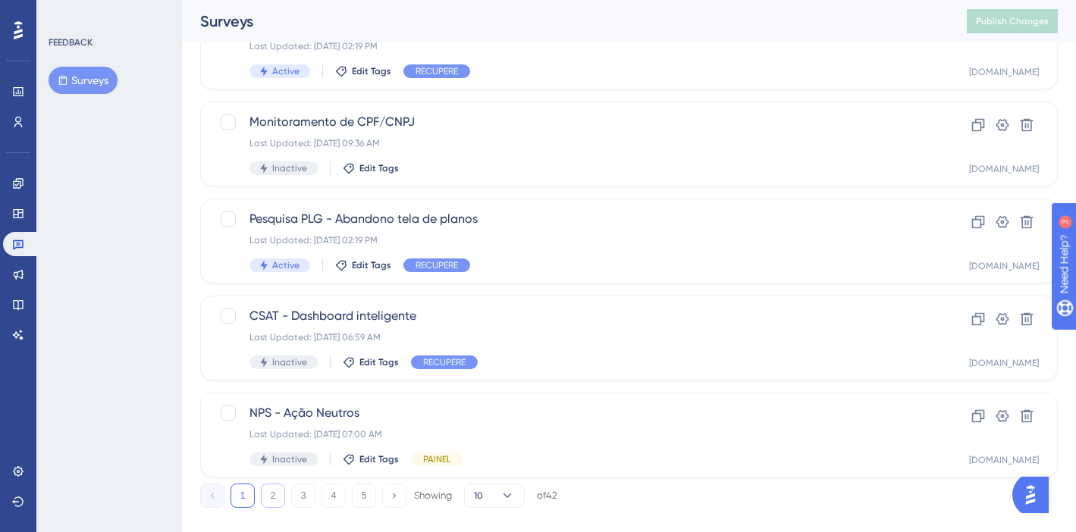
click at [274, 494] on button "2" at bounding box center [273, 496] width 24 height 24
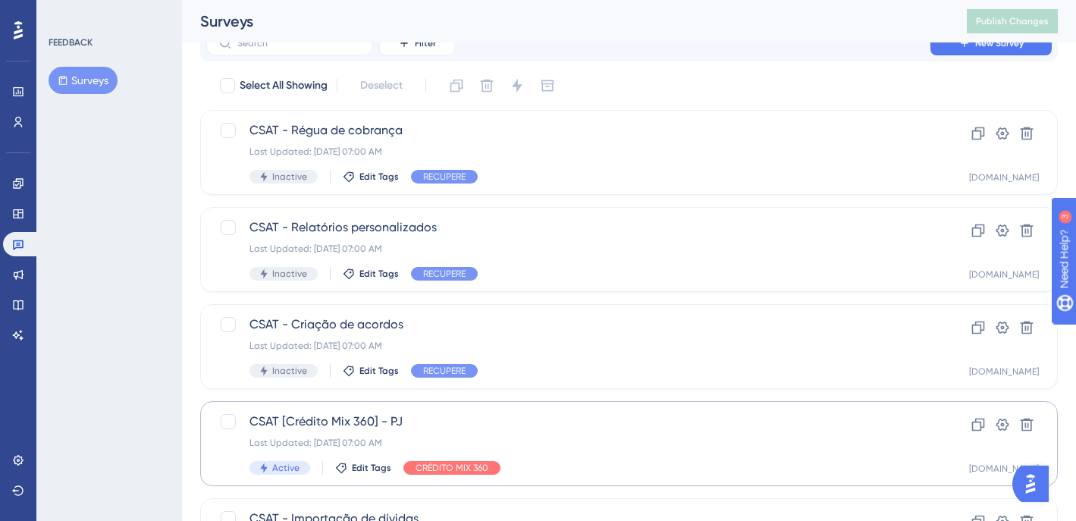
scroll to position [27, 0]
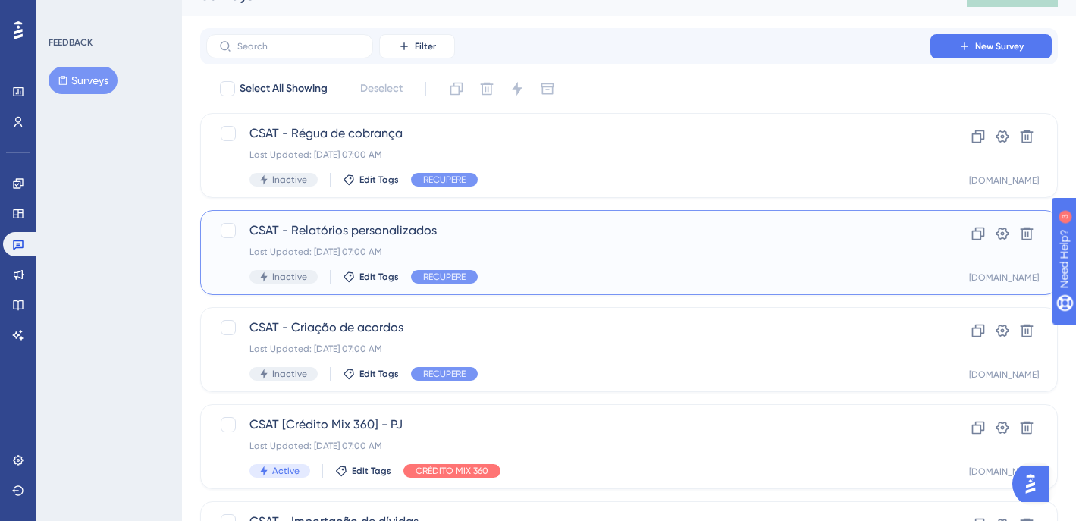
click at [685, 274] on div "Inactive Edit Tags RECUPERE" at bounding box center [568, 277] width 638 height 14
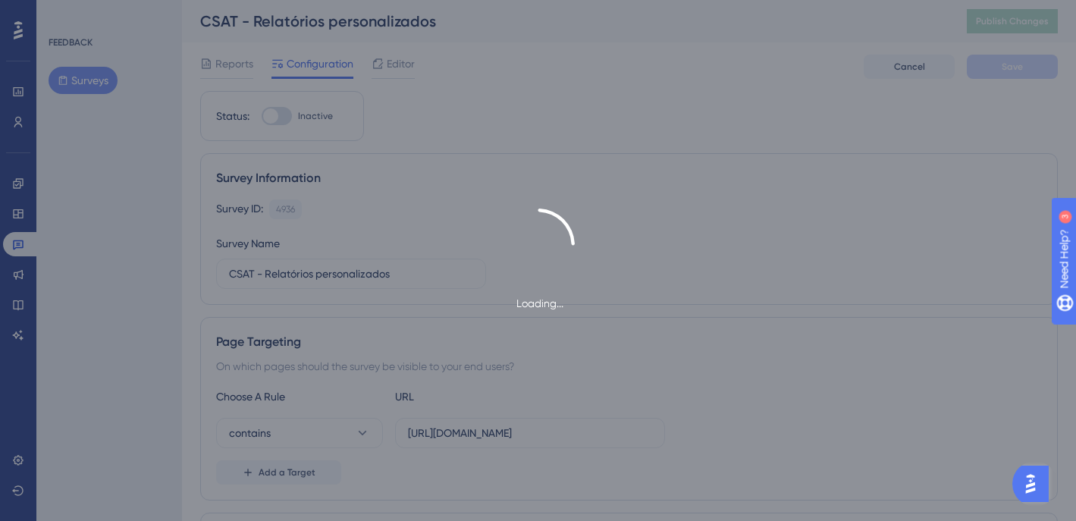
click at [284, 111] on div "Loading..." at bounding box center [538, 260] width 1076 height 521
click at [472, 220] on div "Loading..." at bounding box center [538, 260] width 1076 height 104
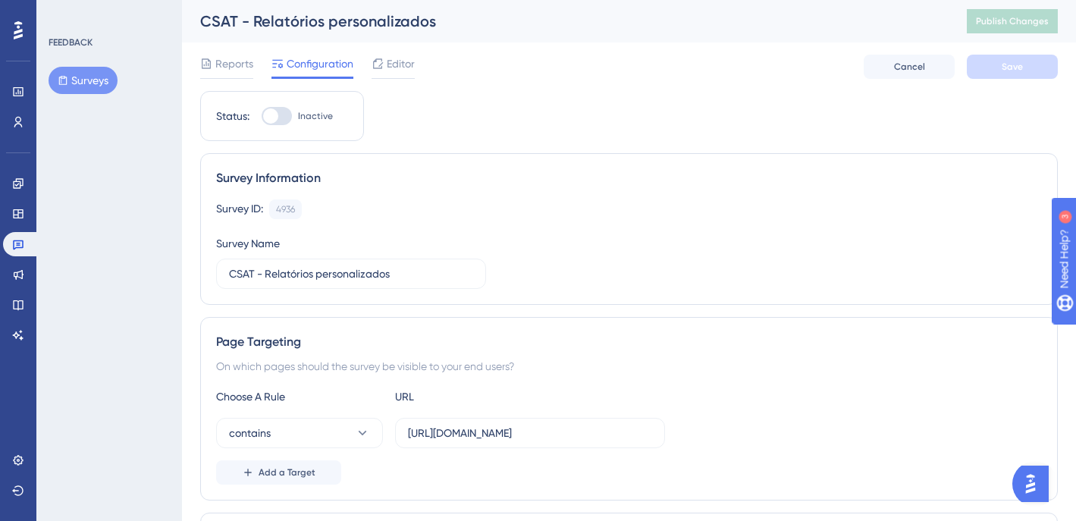
click at [269, 121] on div at bounding box center [277, 116] width 30 height 18
click at [262, 117] on input "Inactive" at bounding box center [261, 116] width 1 height 1
checkbox input "true"
click at [1002, 63] on span "Save" at bounding box center [1012, 67] width 21 height 12
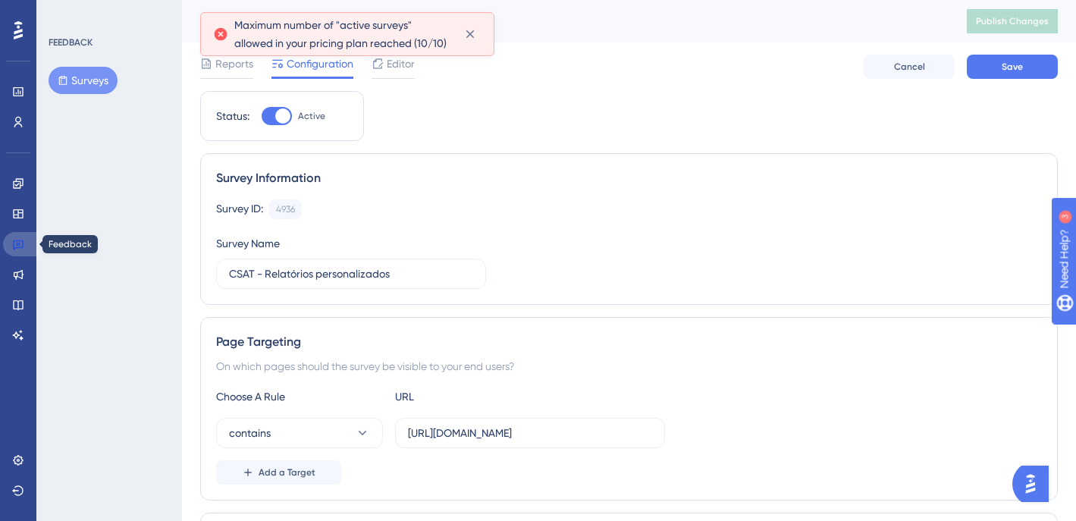
click at [17, 246] on icon at bounding box center [18, 244] width 12 height 12
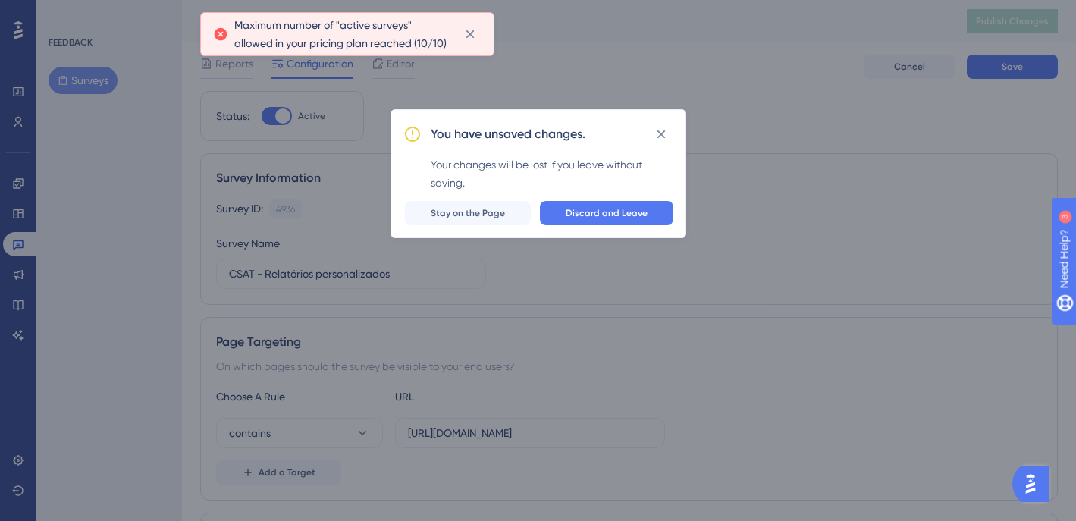
scroll to position [0, 0]
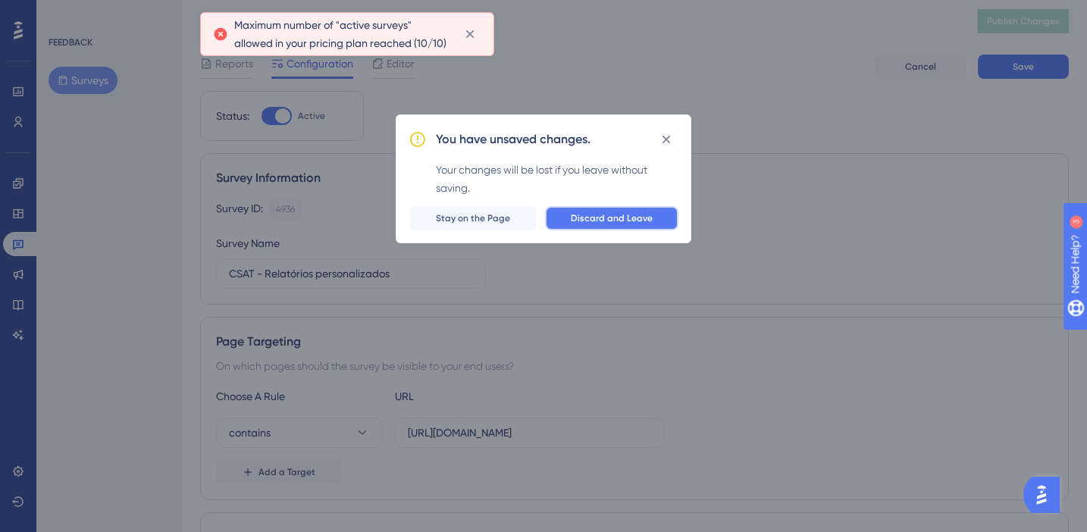
click at [604, 224] on span "Discard and Leave" at bounding box center [612, 218] width 82 height 12
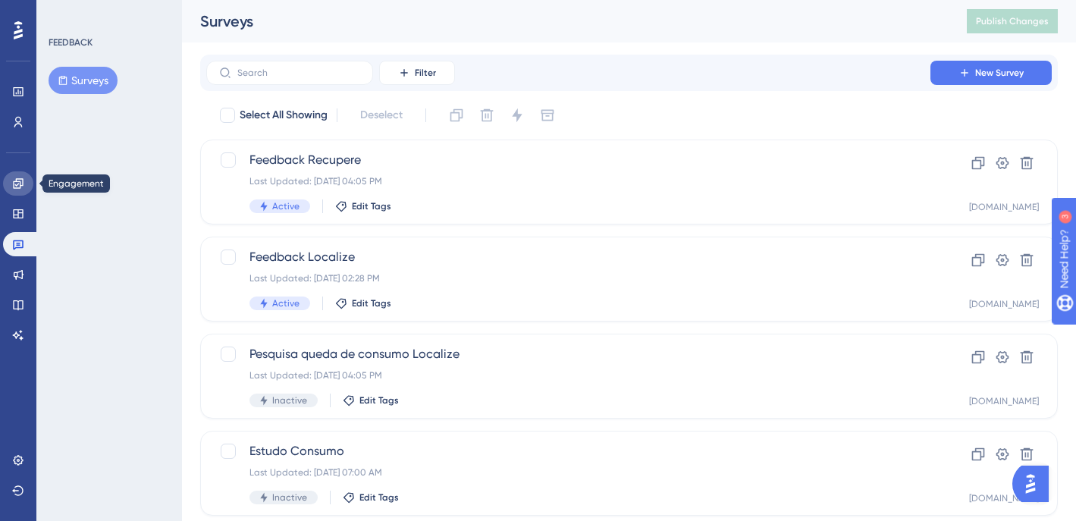
click at [17, 189] on link at bounding box center [18, 183] width 30 height 24
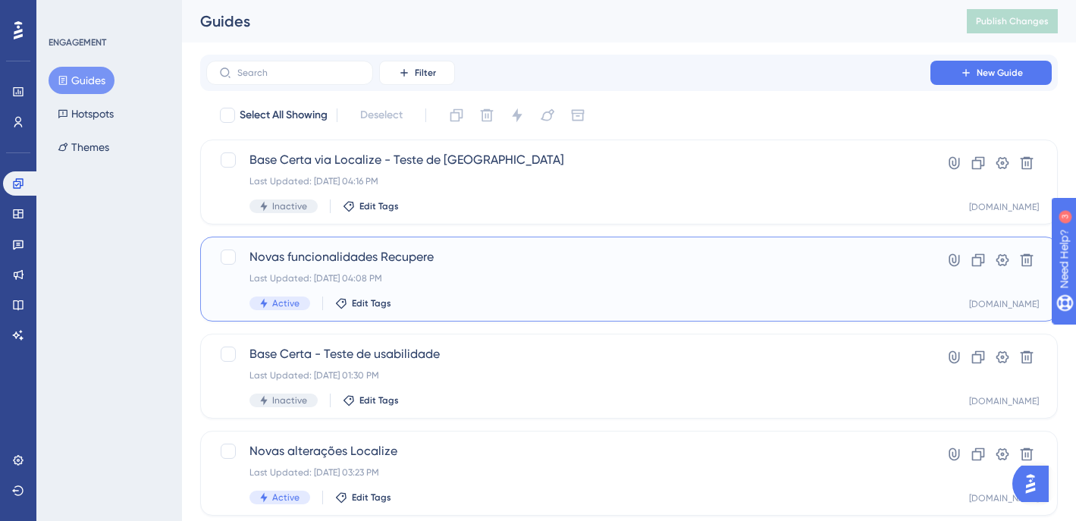
click at [850, 298] on div "Active Edit Tags" at bounding box center [568, 303] width 638 height 14
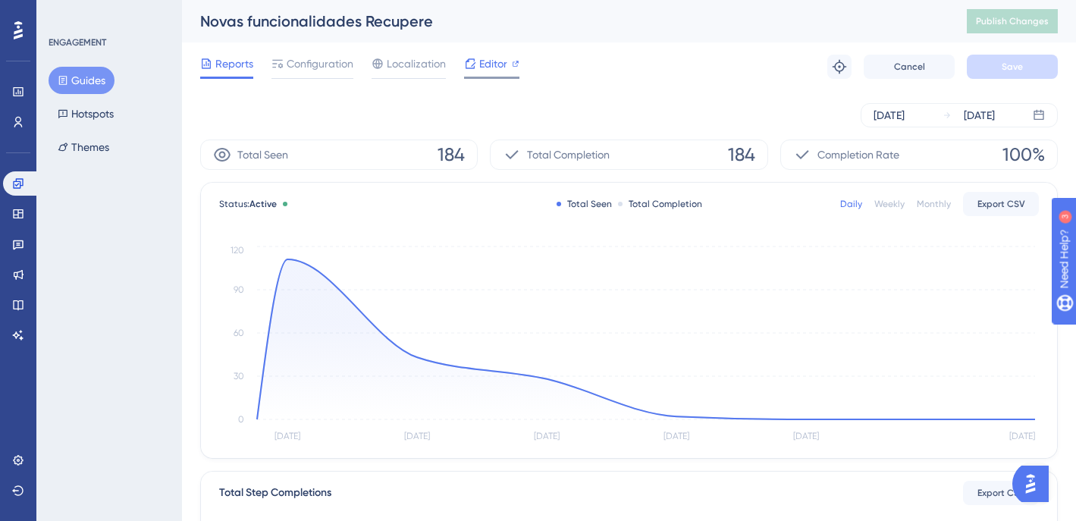
click at [488, 61] on span "Editor" at bounding box center [493, 64] width 28 height 18
click at [331, 55] on span "Configuration" at bounding box center [320, 64] width 67 height 18
click at [324, 64] on span "Configuration" at bounding box center [320, 64] width 67 height 18
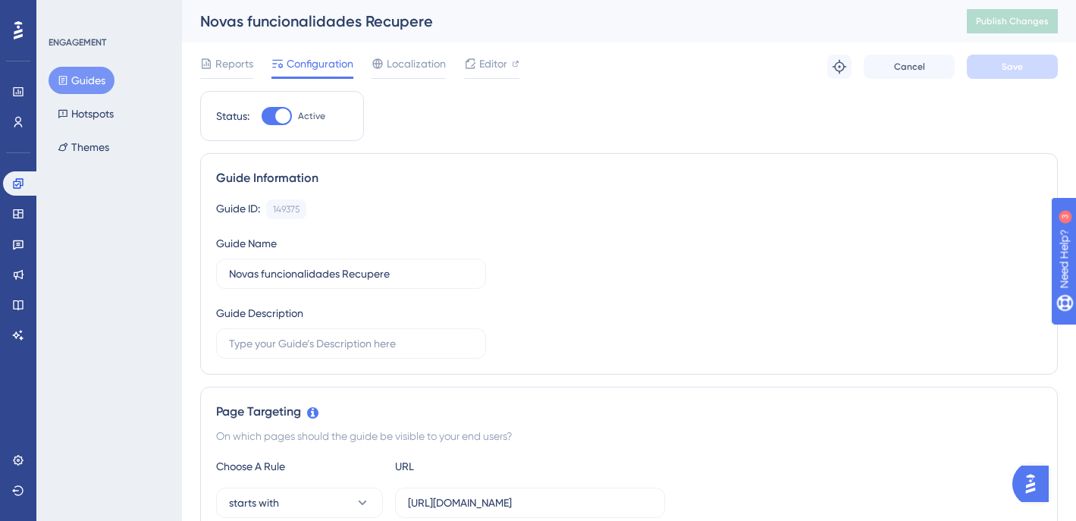
click at [279, 116] on div at bounding box center [282, 115] width 15 height 15
click at [262, 116] on input "Active" at bounding box center [261, 116] width 1 height 1
checkbox input "false"
click at [1014, 62] on span "Save" at bounding box center [1012, 67] width 21 height 12
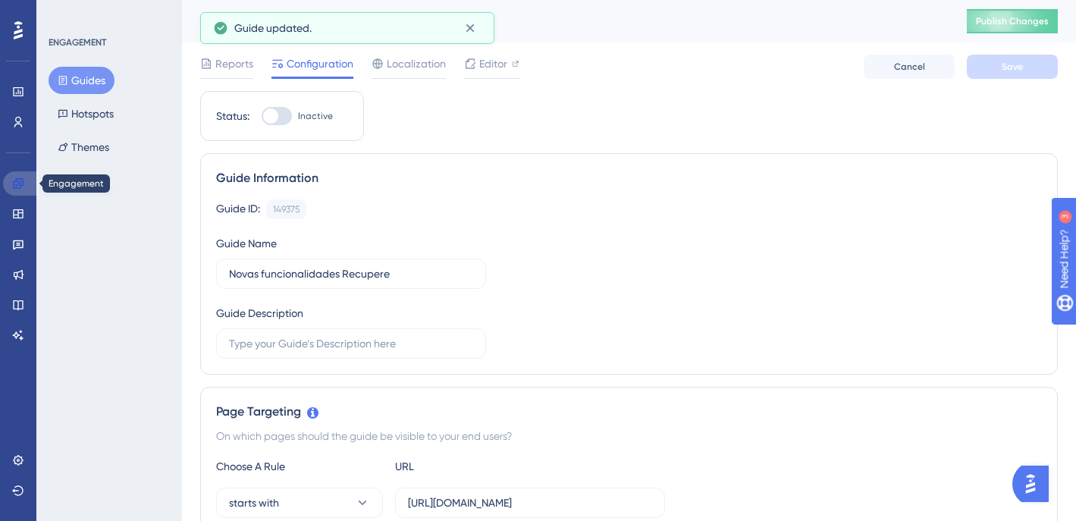
click at [13, 187] on icon at bounding box center [18, 183] width 10 height 10
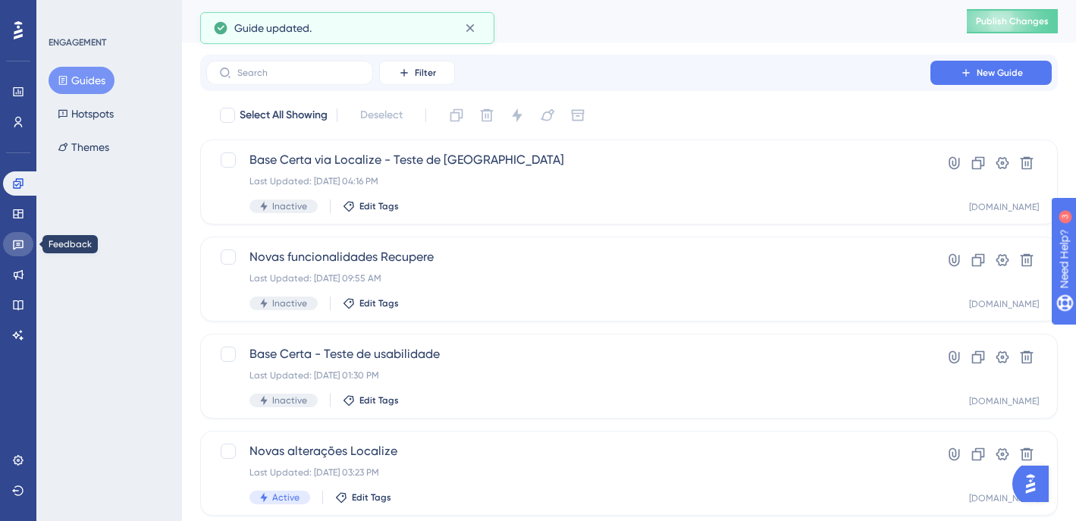
click at [17, 243] on icon at bounding box center [18, 244] width 12 height 12
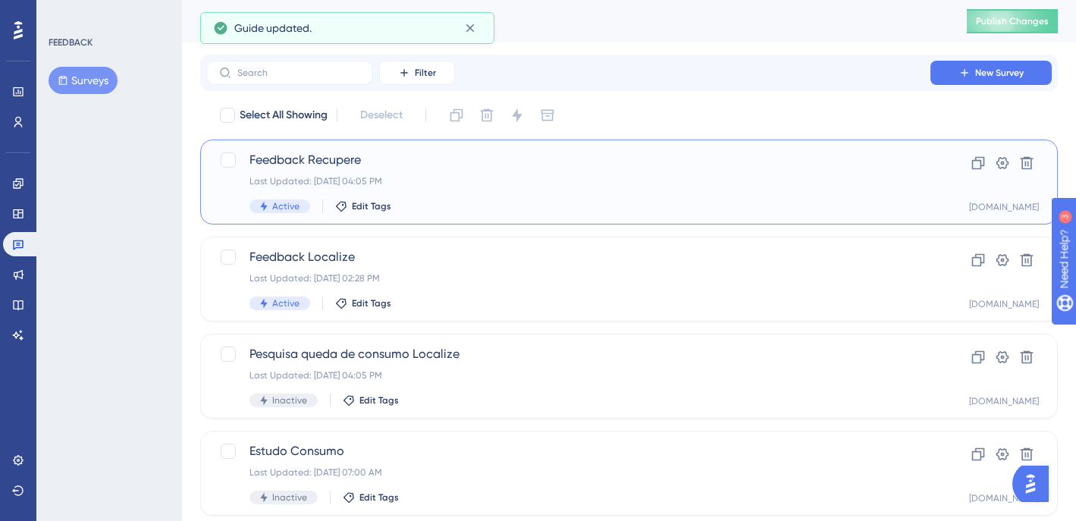
click at [658, 181] on div "Last Updated: [DATE] 04:05 PM" at bounding box center [568, 181] width 638 height 12
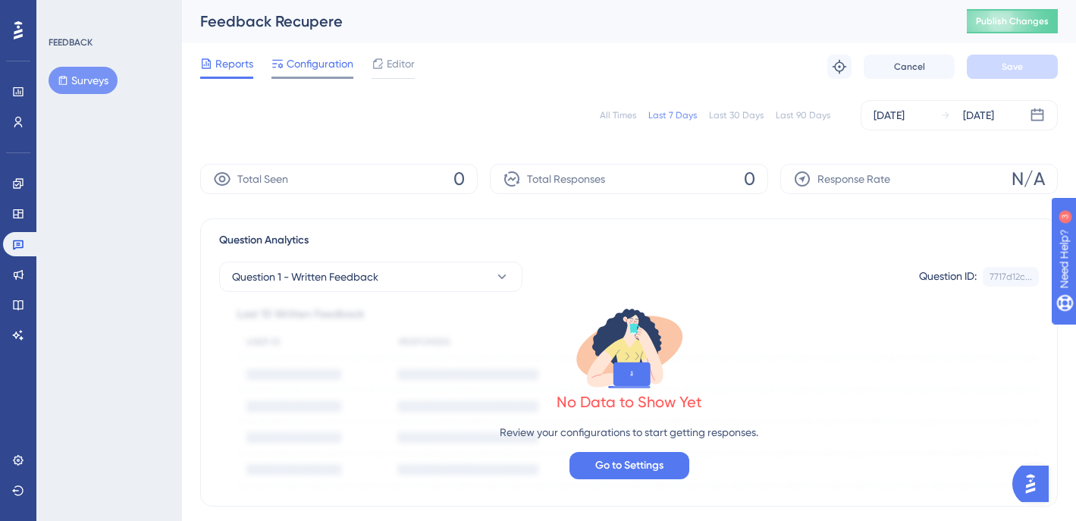
click at [318, 72] on span "Configuration" at bounding box center [320, 64] width 67 height 18
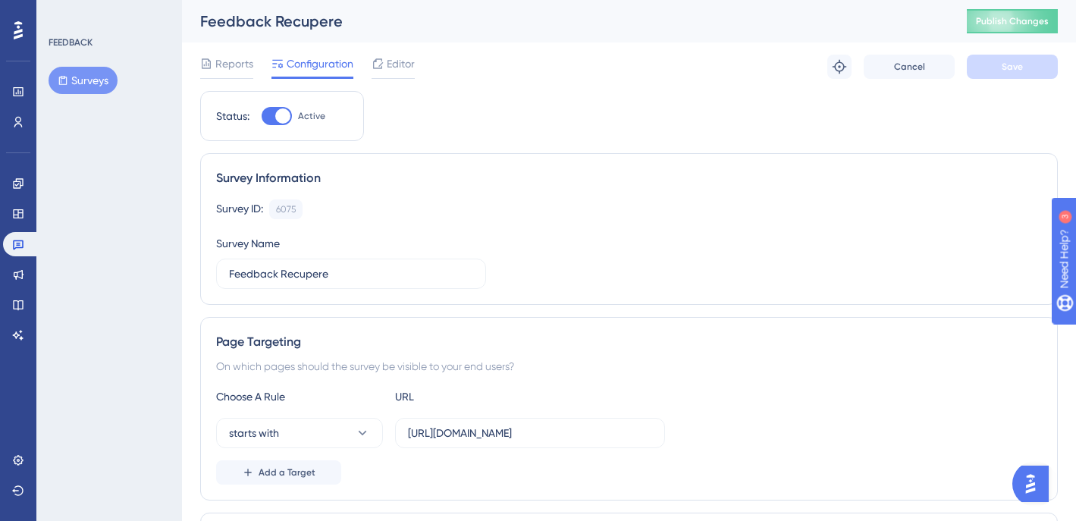
click at [285, 109] on div at bounding box center [282, 115] width 15 height 15
click at [262, 116] on input "Active" at bounding box center [261, 116] width 1 height 1
checkbox input "false"
click at [1009, 61] on span "Save" at bounding box center [1012, 67] width 21 height 12
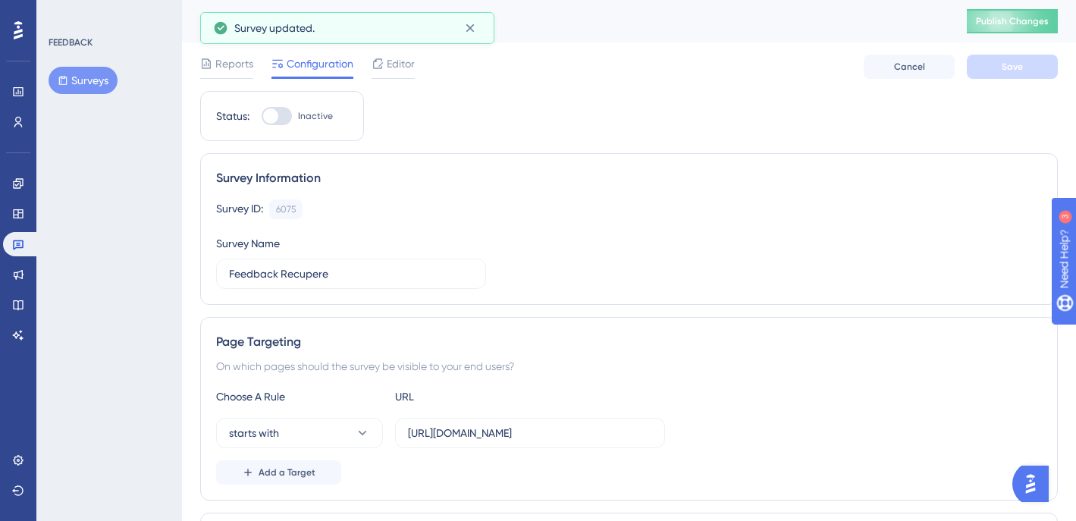
click at [48, 243] on div "FEEDBACK Surveys" at bounding box center [109, 260] width 146 height 521
click at [11, 242] on link at bounding box center [21, 244] width 36 height 24
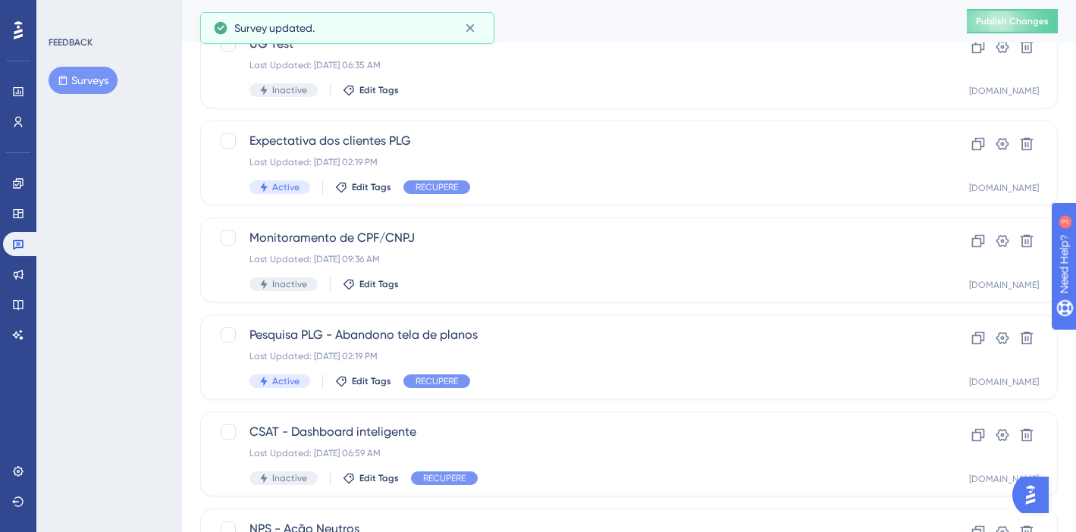
scroll to position [644, 0]
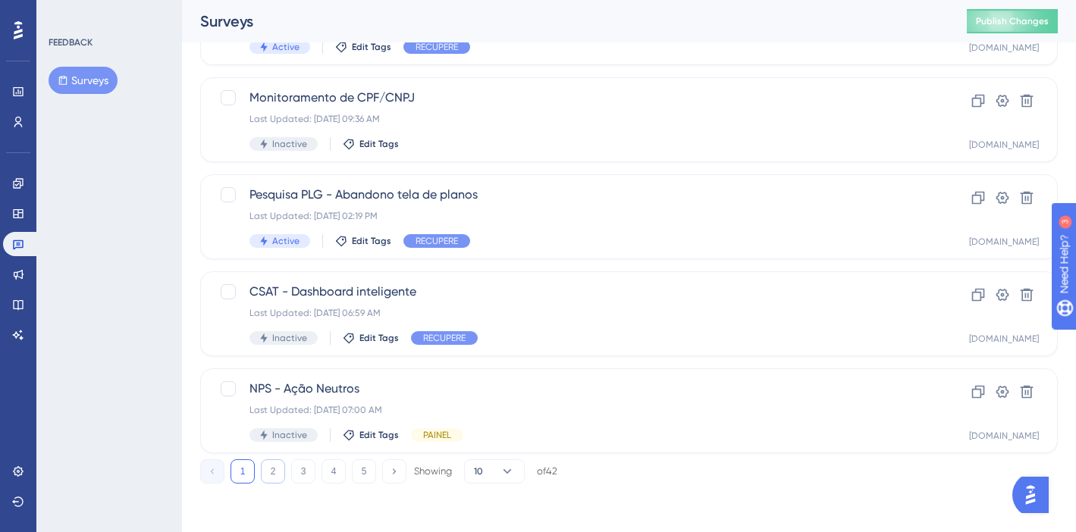
click at [271, 467] on button "2" at bounding box center [273, 471] width 24 height 24
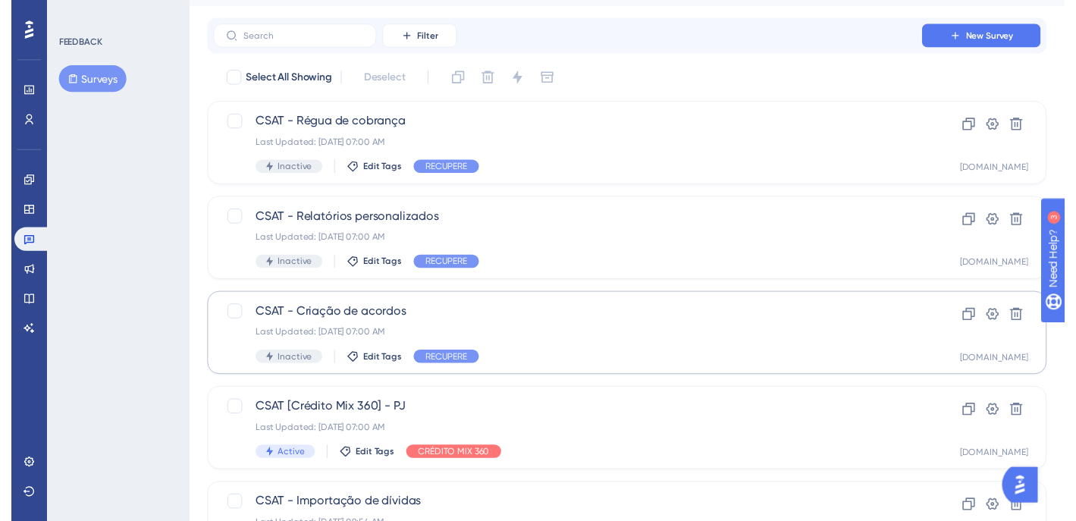
scroll to position [33, 0]
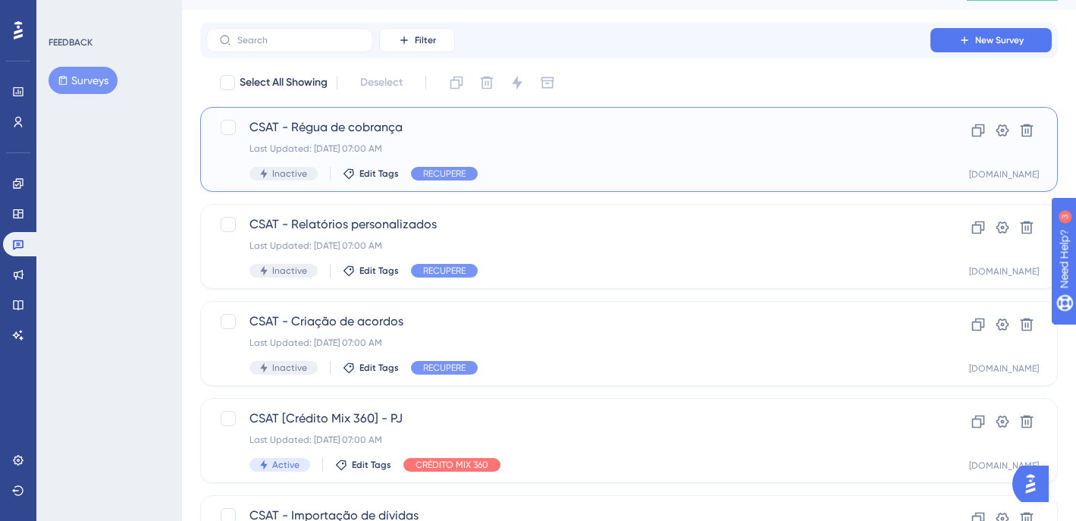
click at [677, 151] on div "Last Updated: [DATE] 07:00 AM" at bounding box center [568, 149] width 638 height 12
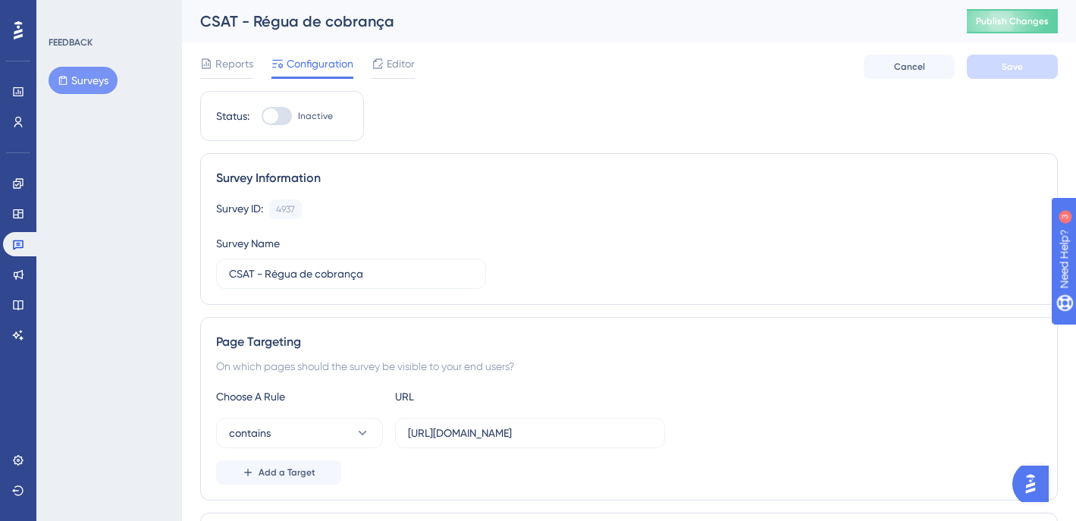
click at [278, 114] on div at bounding box center [277, 116] width 30 height 18
click at [262, 116] on input "Inactive" at bounding box center [261, 116] width 1 height 1
checkbox input "true"
click at [1005, 72] on span "Save" at bounding box center [1012, 67] width 21 height 12
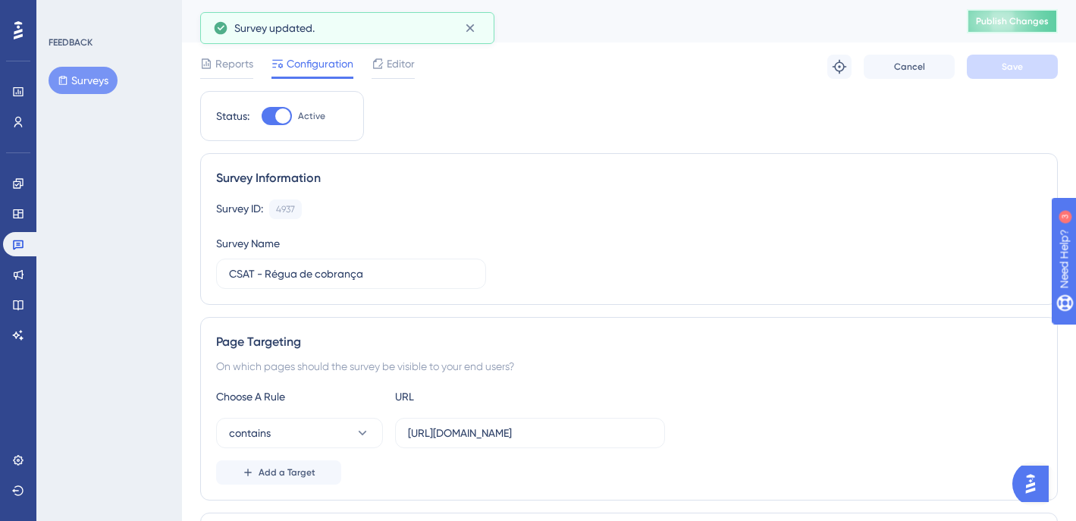
click at [995, 24] on span "Publish Changes" at bounding box center [1012, 21] width 73 height 12
